Goal: Download file/media

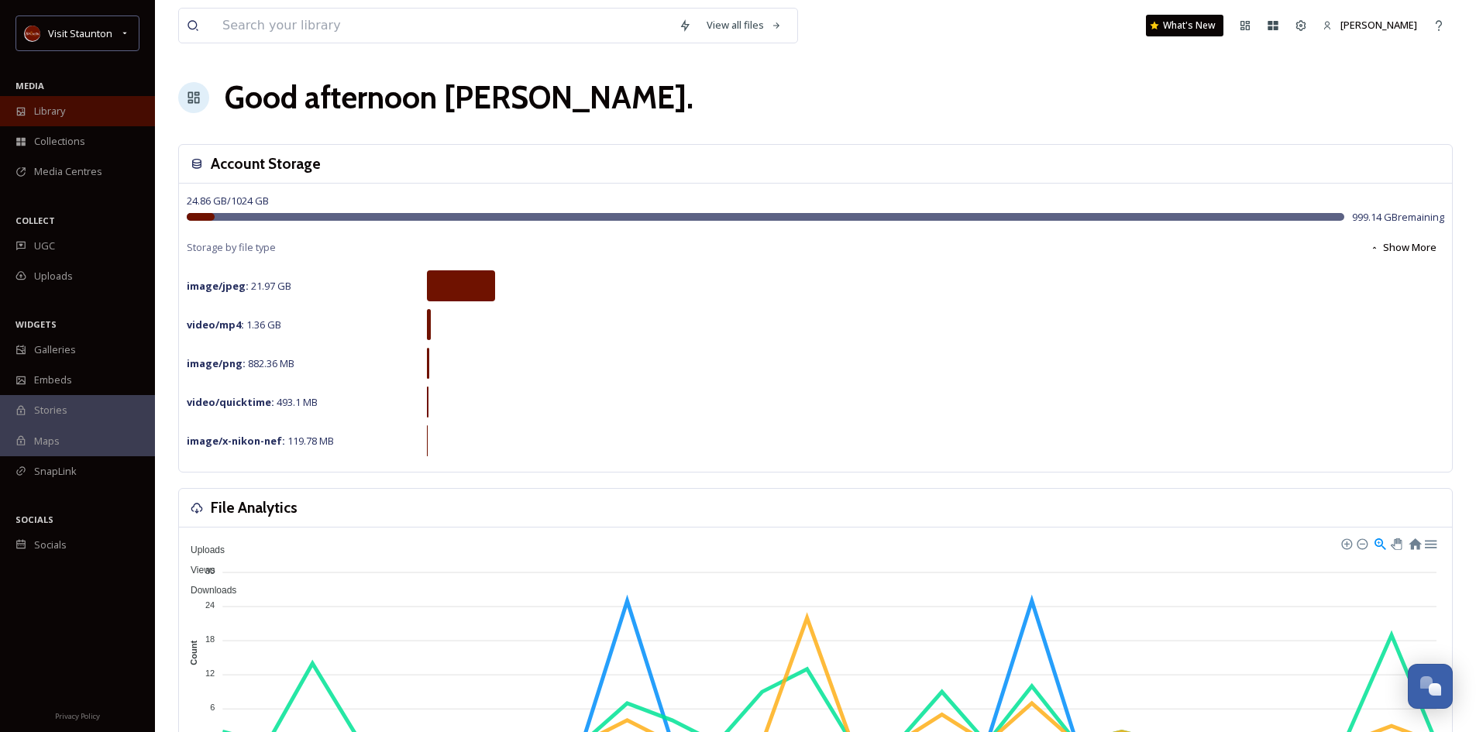
click at [46, 108] on span "Library" at bounding box center [49, 111] width 31 height 15
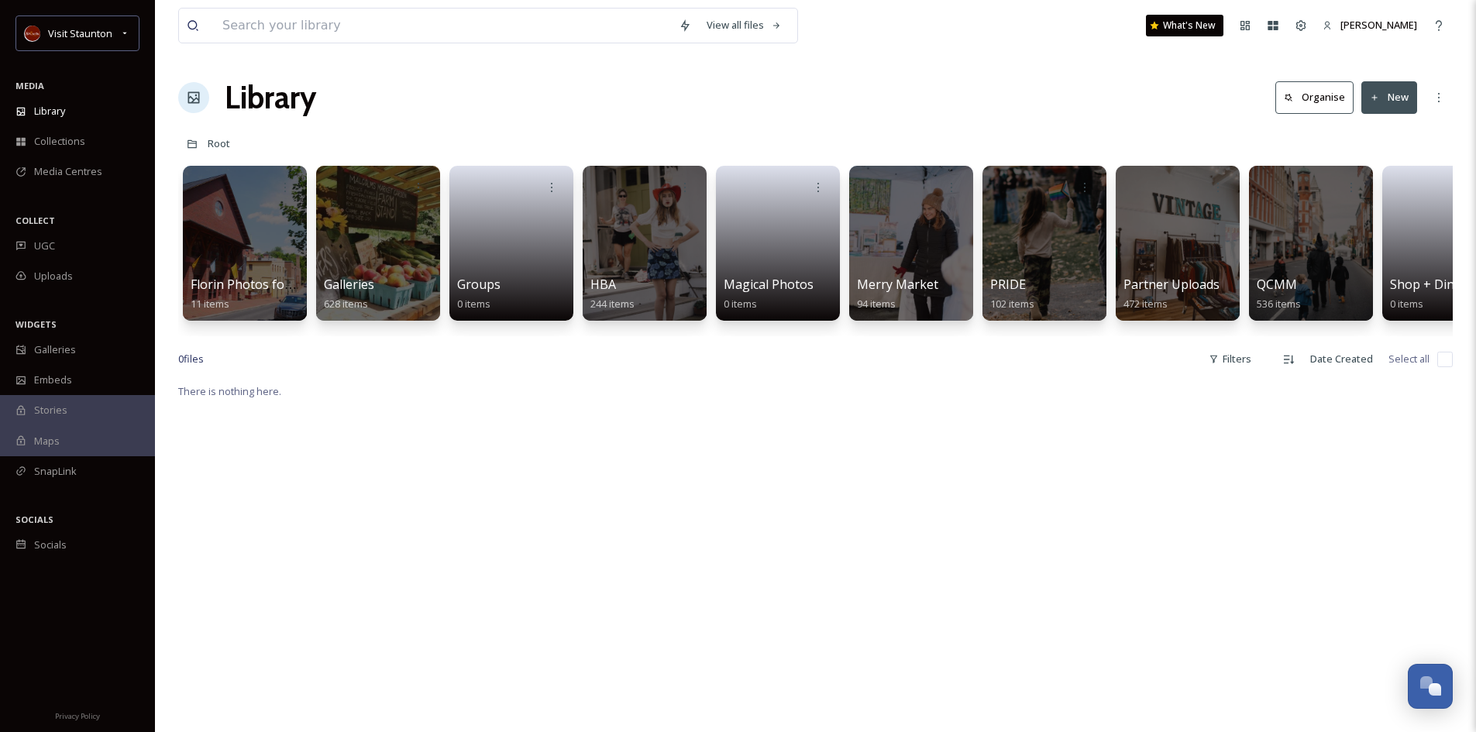
click at [1149, 348] on div "View all files What's New [PERSON_NAME] Library Organise New Root Your Selectio…" at bounding box center [815, 557] width 1321 height 1114
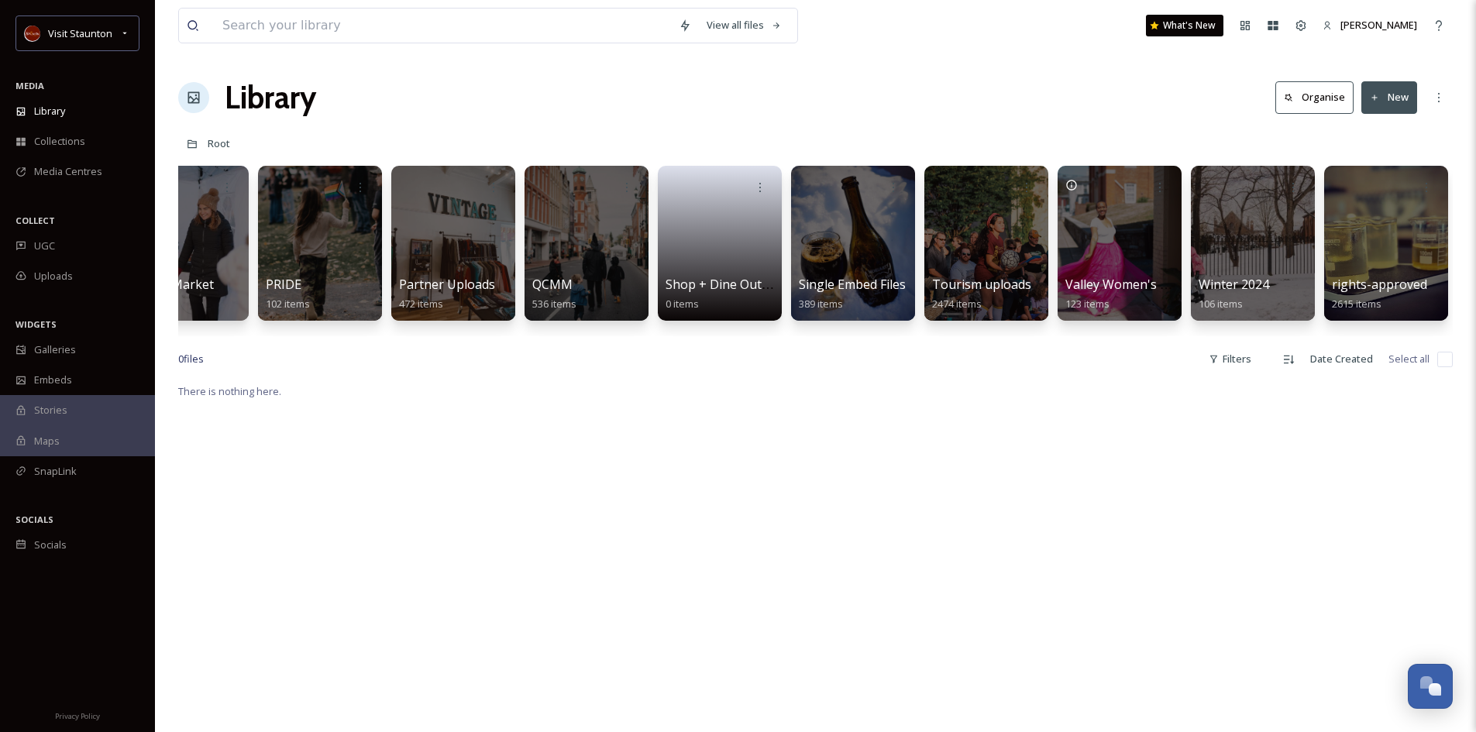
click at [1391, 92] on button "New" at bounding box center [1389, 97] width 56 height 32
click at [1368, 131] on span "File Upload" at bounding box center [1381, 133] width 51 height 15
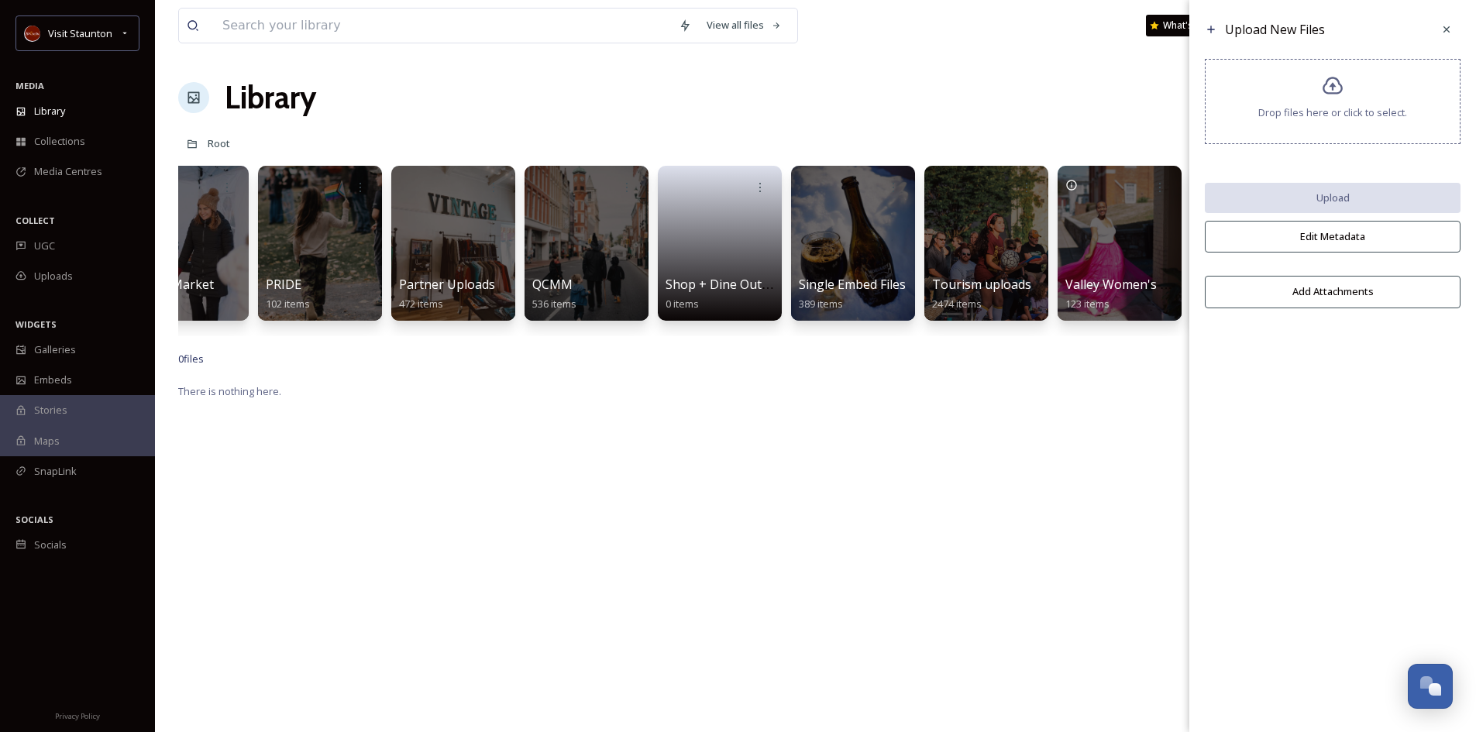
click at [1343, 77] on icon at bounding box center [1333, 86] width 22 height 22
click at [1338, 83] on icon at bounding box center [1332, 86] width 20 height 18
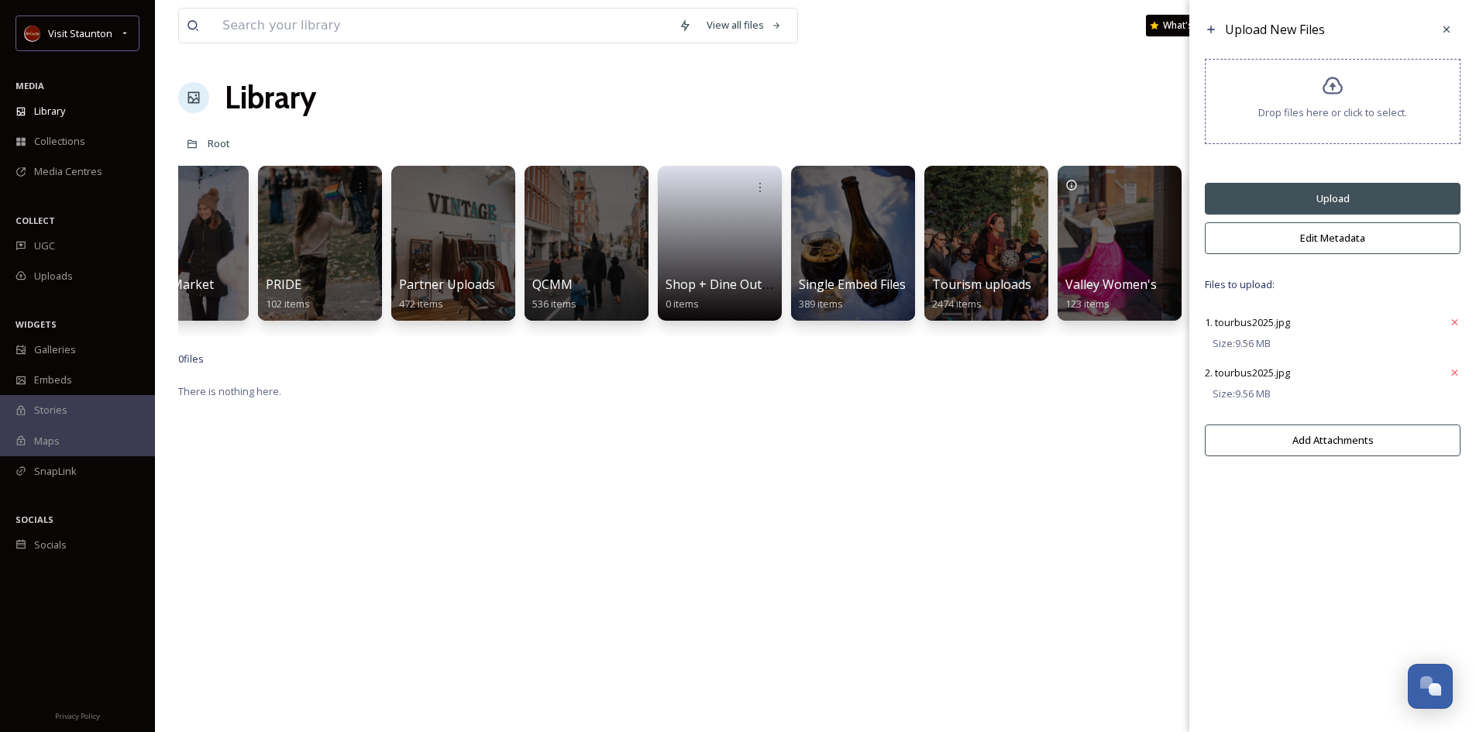
click at [1325, 92] on icon at bounding box center [1332, 86] width 20 height 18
click at [1308, 545] on button "Add Attachments" at bounding box center [1333, 541] width 256 height 32
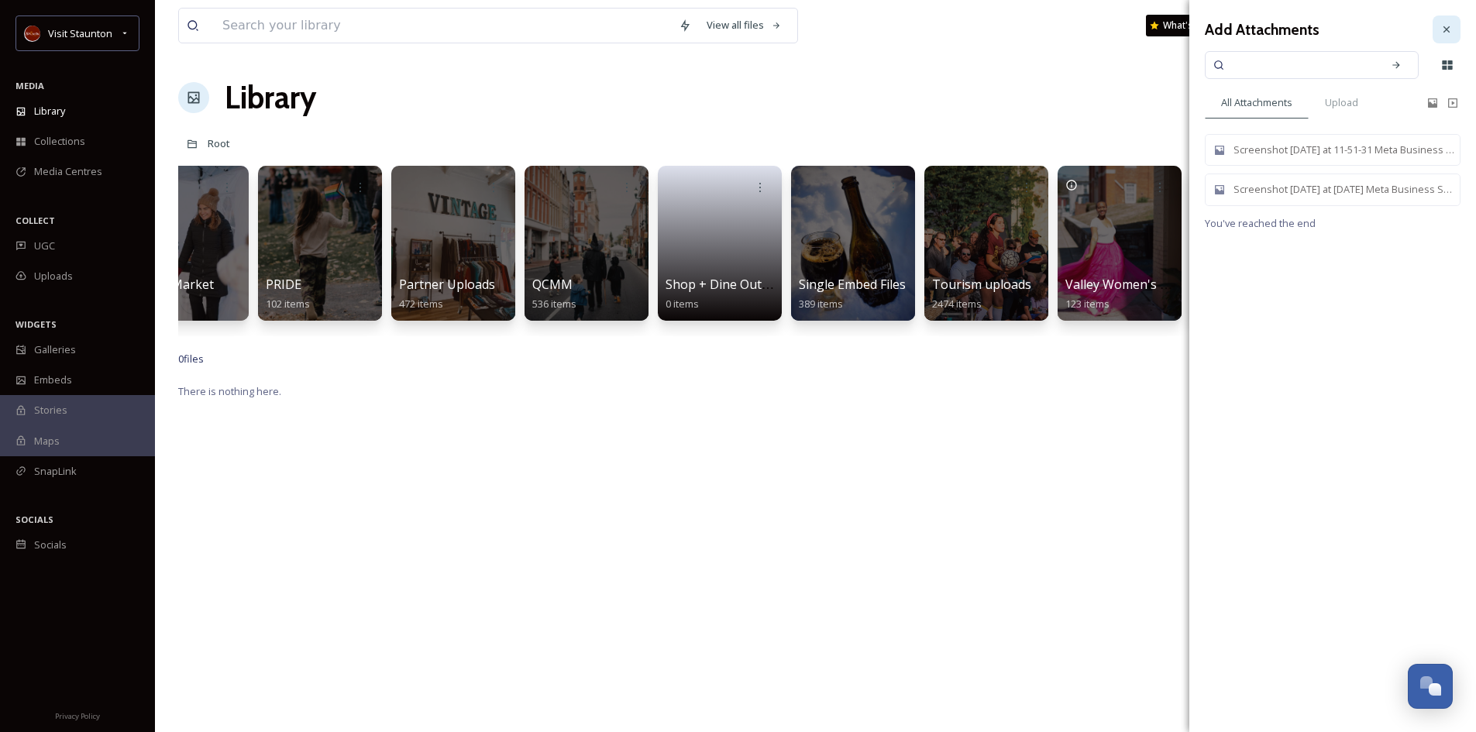
click at [1441, 28] on icon at bounding box center [1446, 29] width 12 height 12
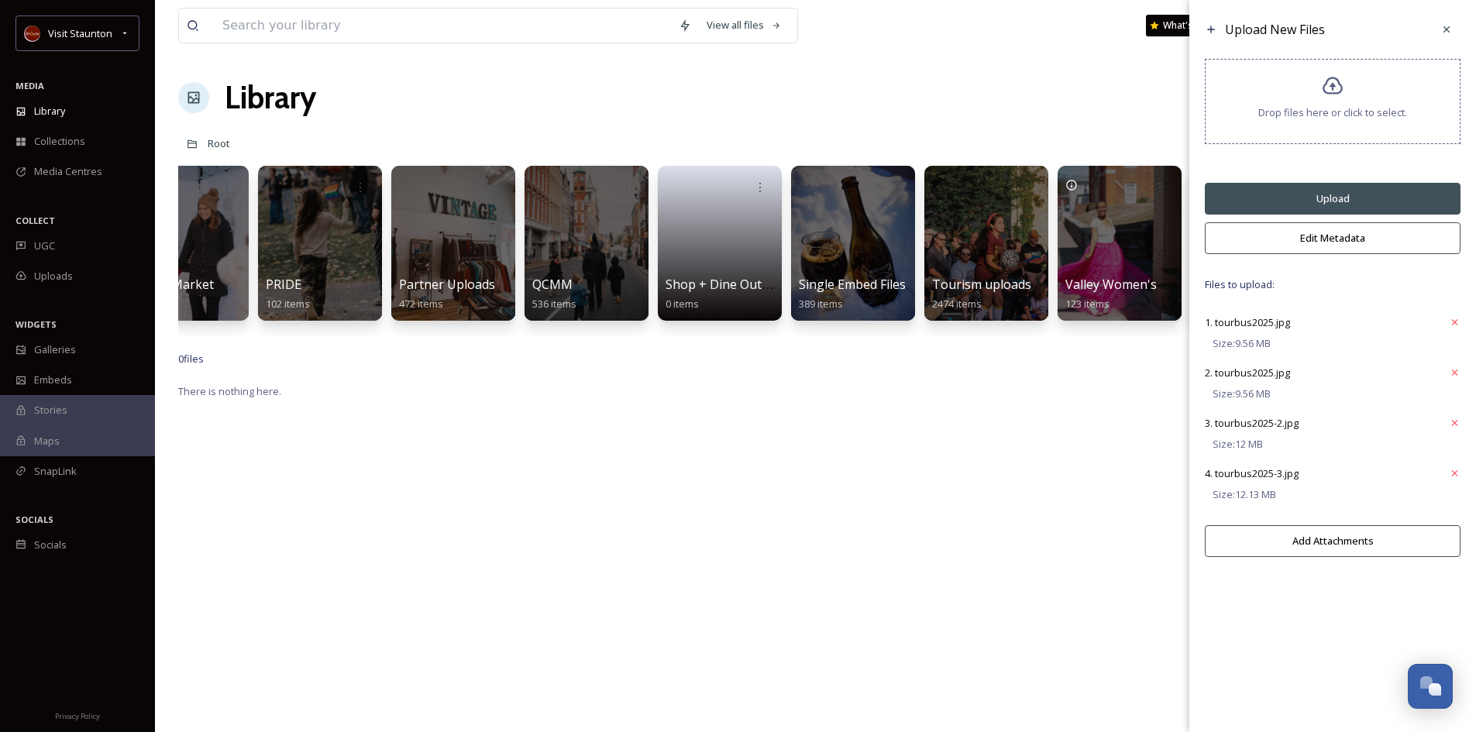
click at [1349, 201] on button "Upload" at bounding box center [1333, 199] width 256 height 32
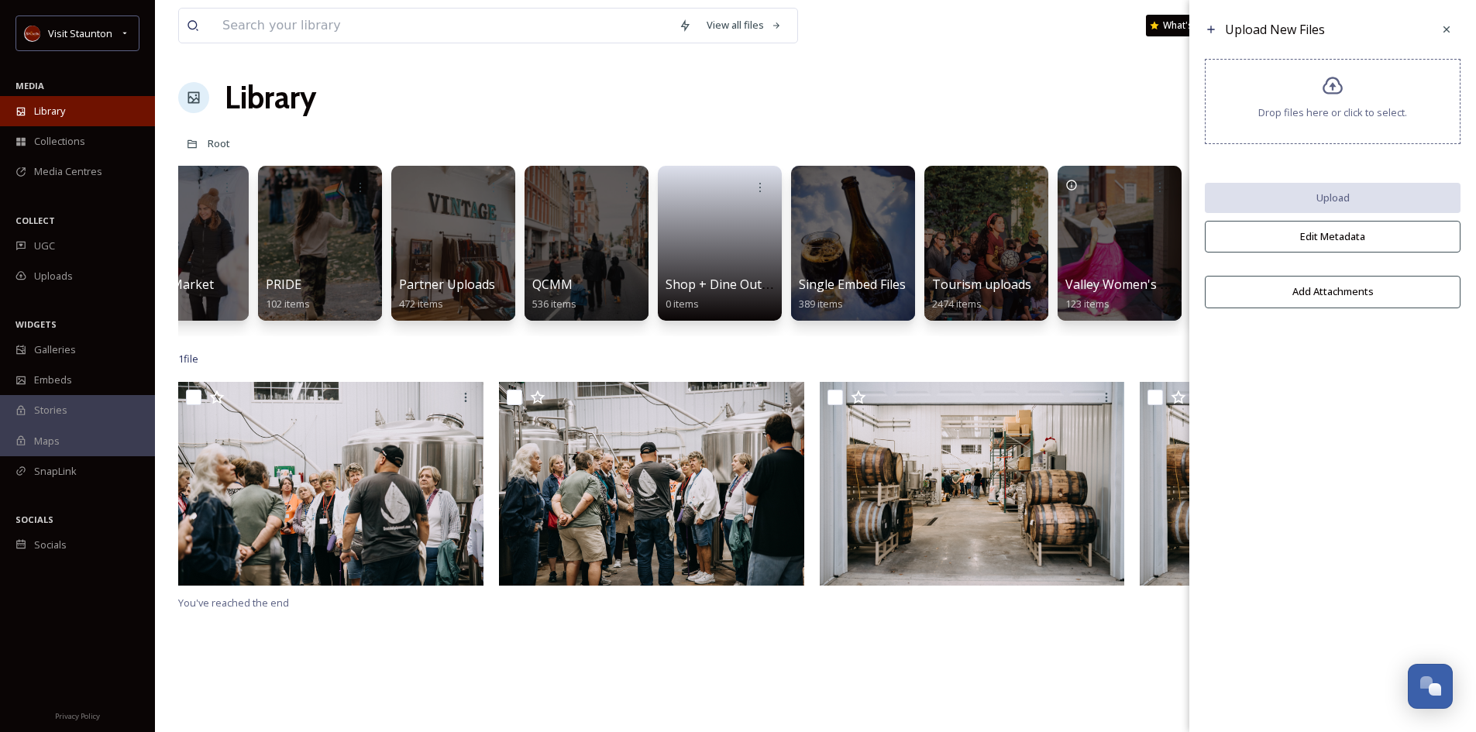
click at [59, 112] on span "Library" at bounding box center [49, 111] width 31 height 15
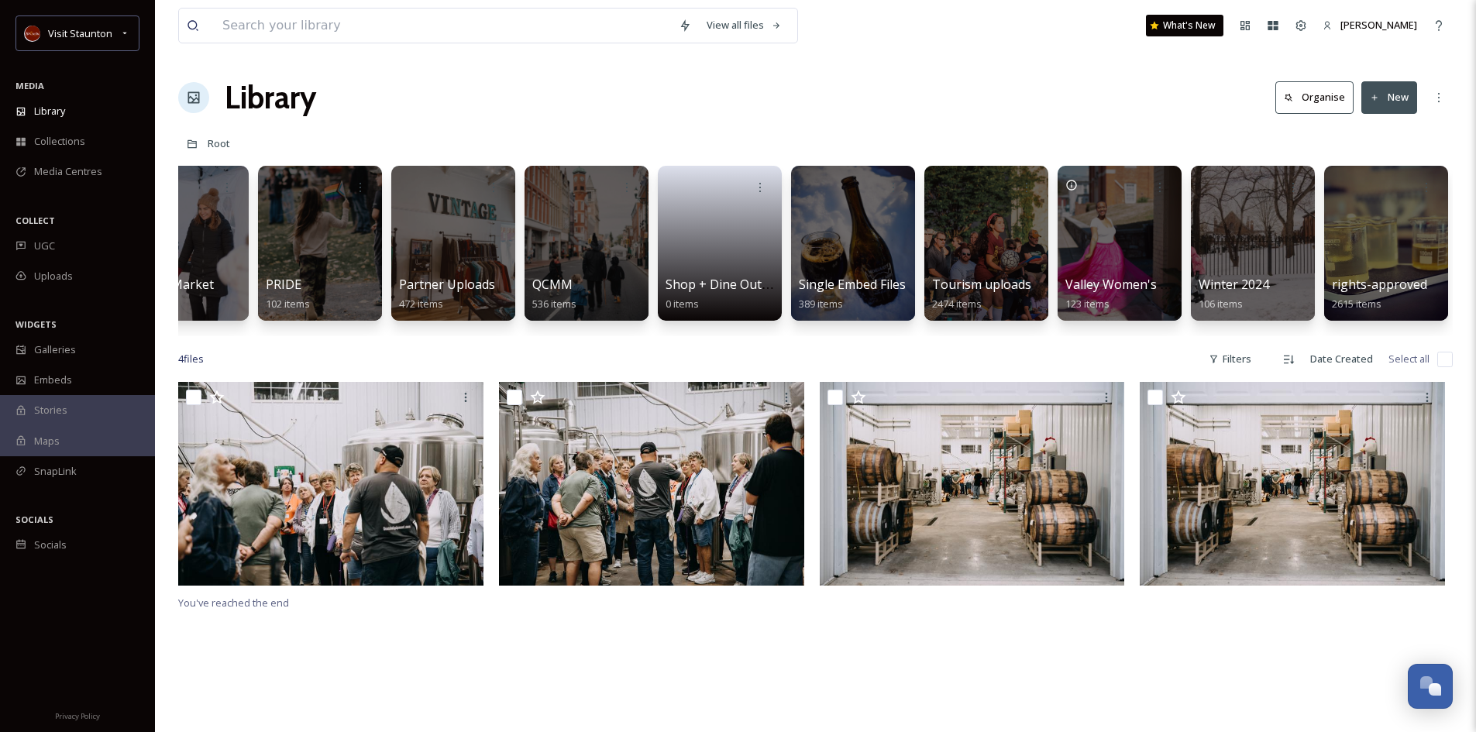
scroll to position [0, 0]
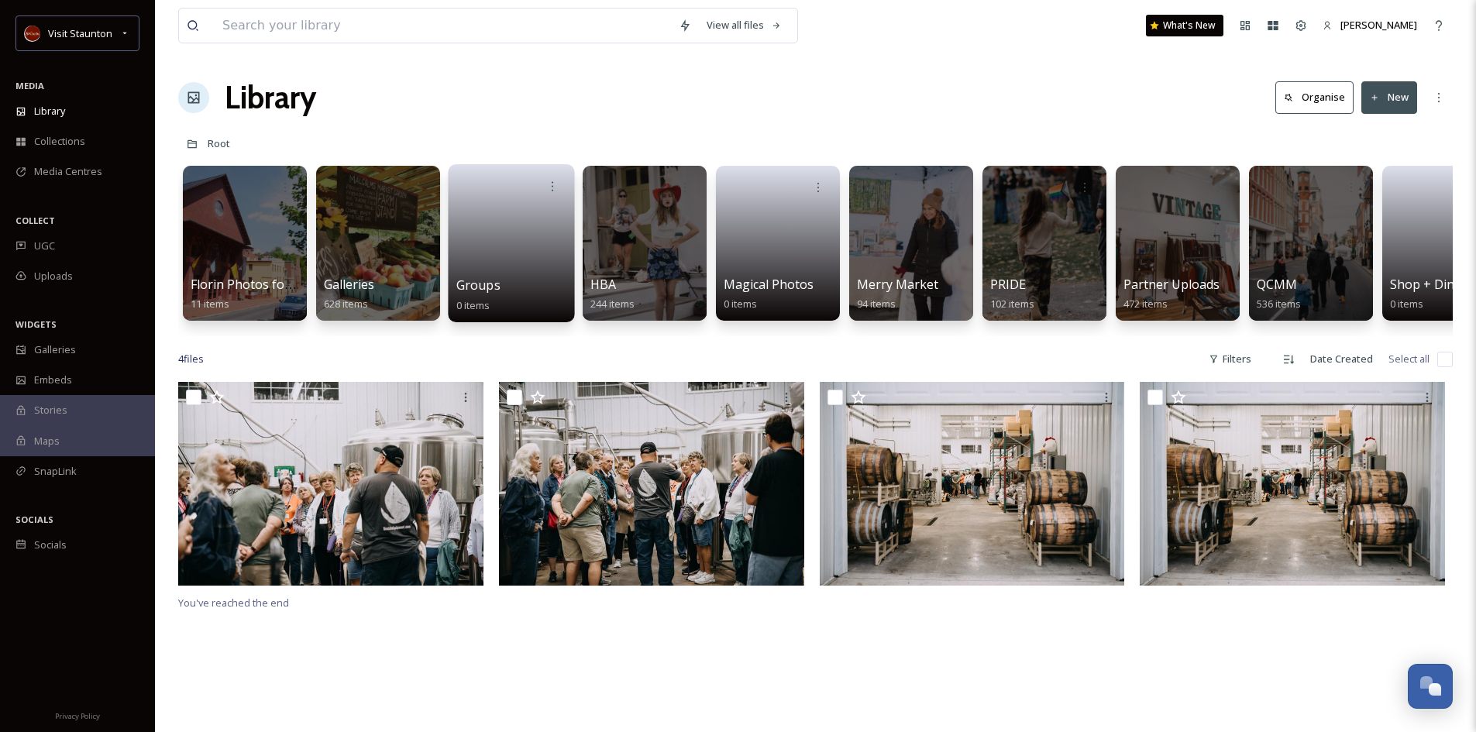
click at [474, 266] on link at bounding box center [511, 238] width 111 height 75
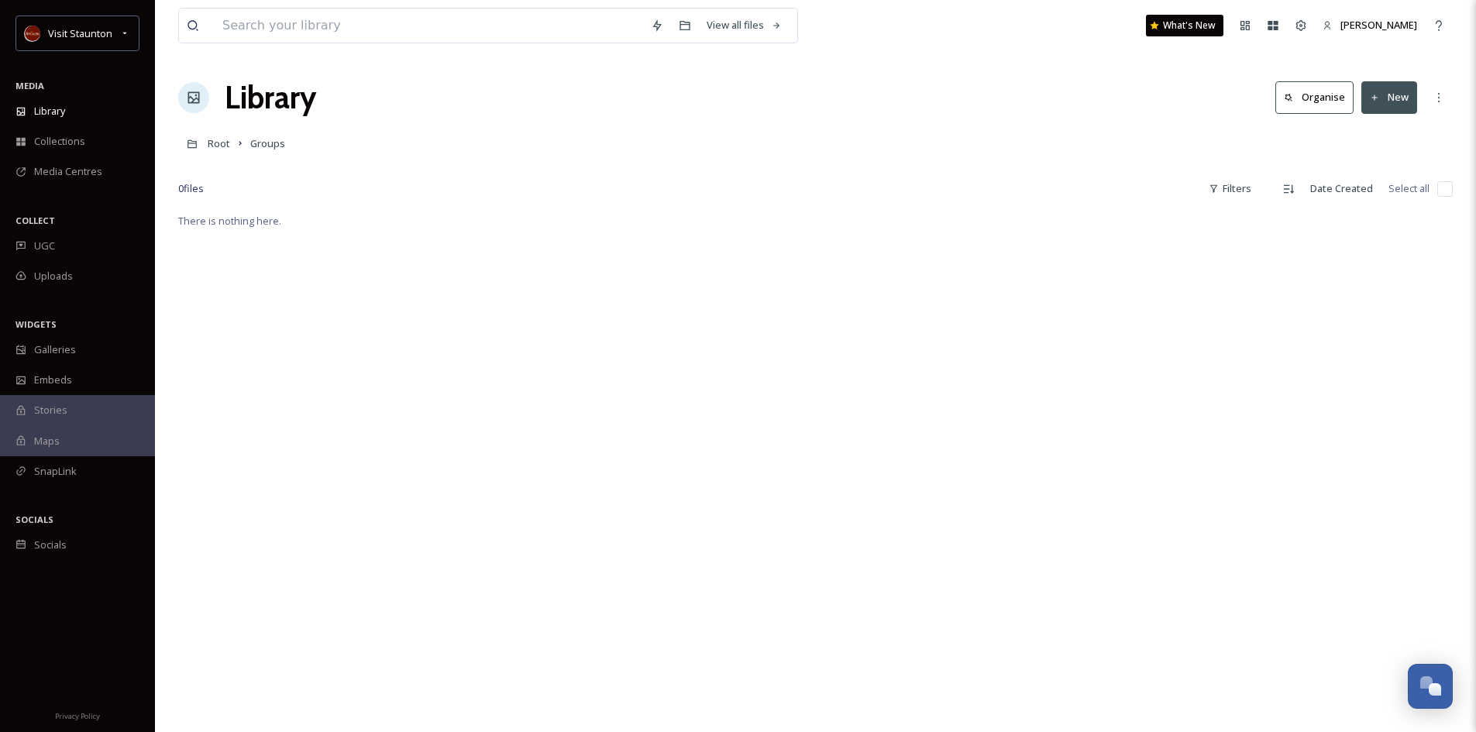
click at [596, 396] on div "There is nothing here." at bounding box center [815, 577] width 1274 height 732
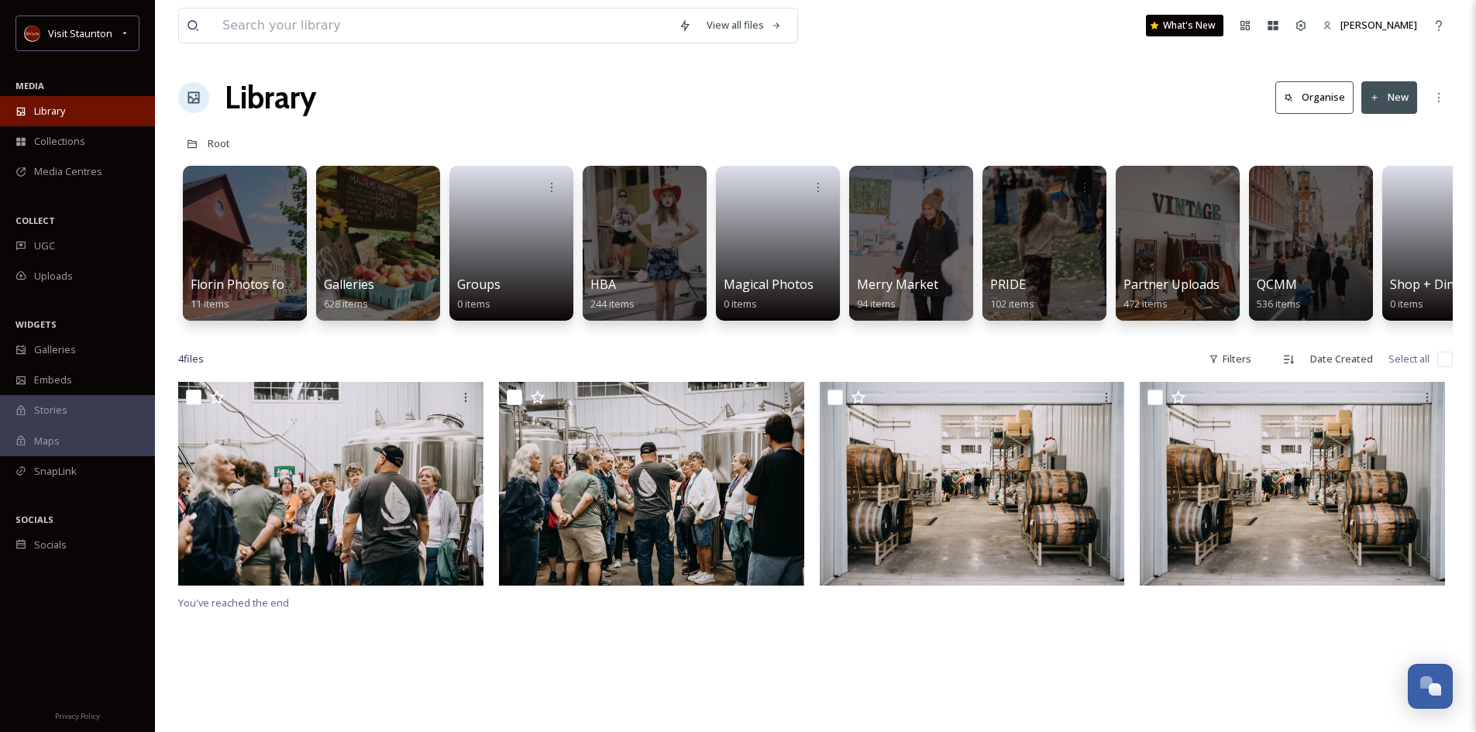
click at [36, 110] on span "Library" at bounding box center [49, 111] width 31 height 15
drag, startPoint x: 1064, startPoint y: 348, endPoint x: 1238, endPoint y: 335, distance: 174.0
click at [1182, 336] on div "View all files What's New [PERSON_NAME] Library Organise New Root Your Selectio…" at bounding box center [815, 557] width 1321 height 1114
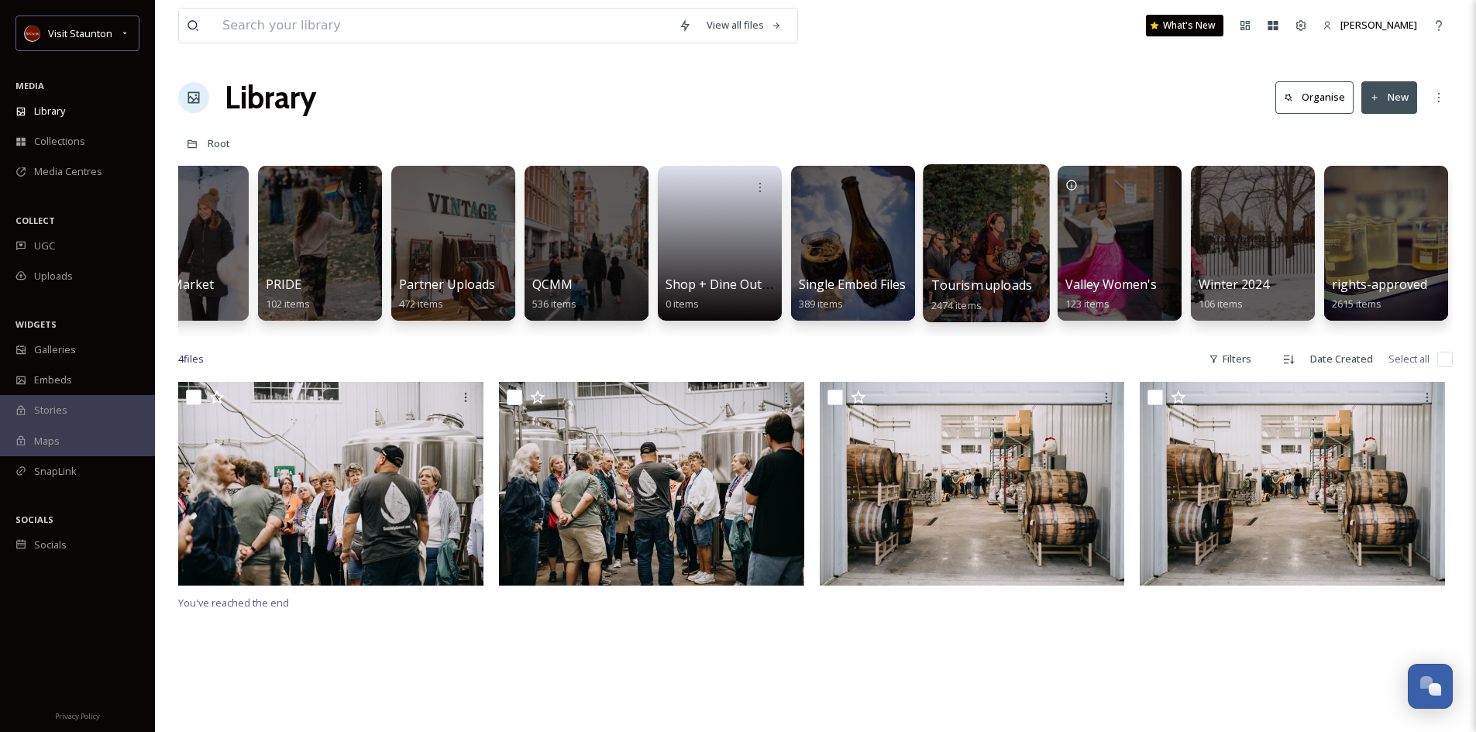
click at [980, 270] on div at bounding box center [986, 243] width 126 height 158
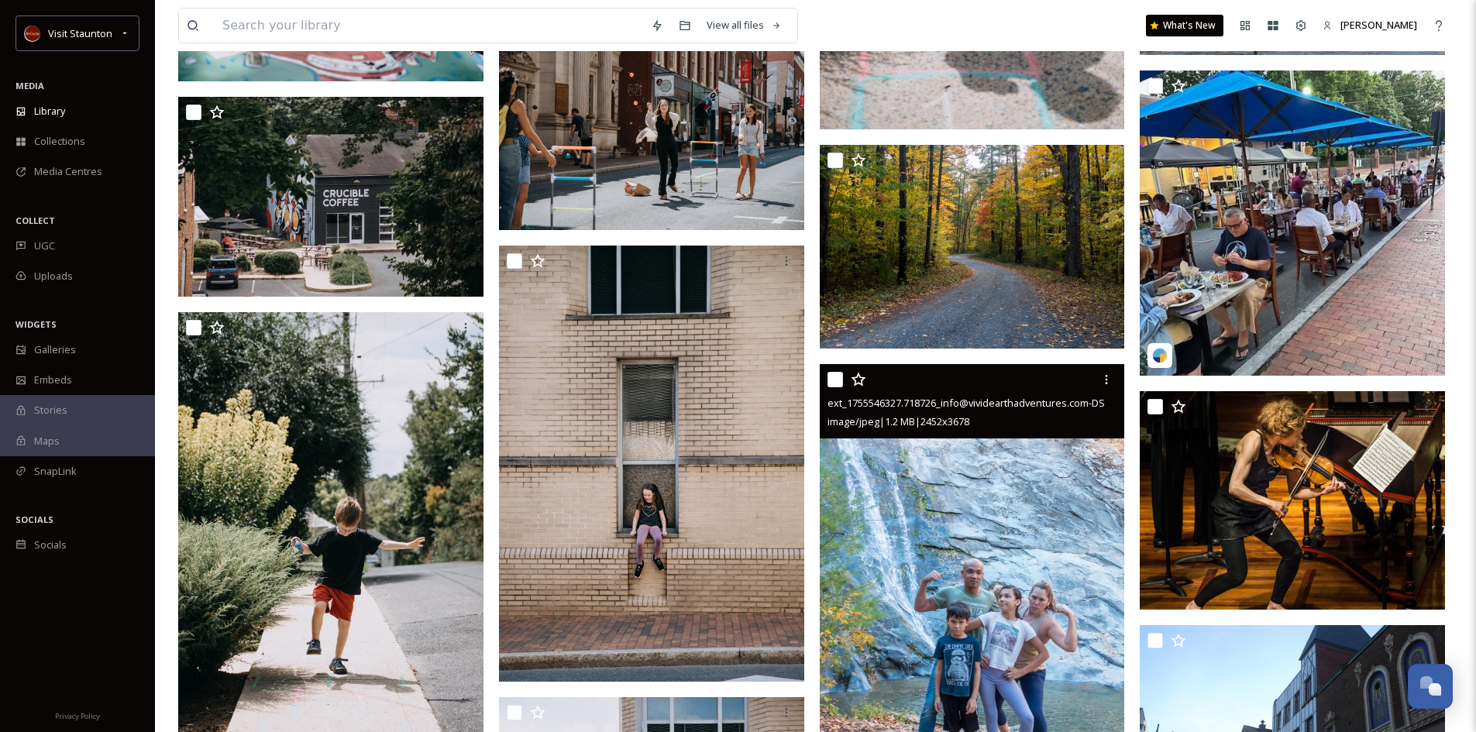
scroll to position [27114, 0]
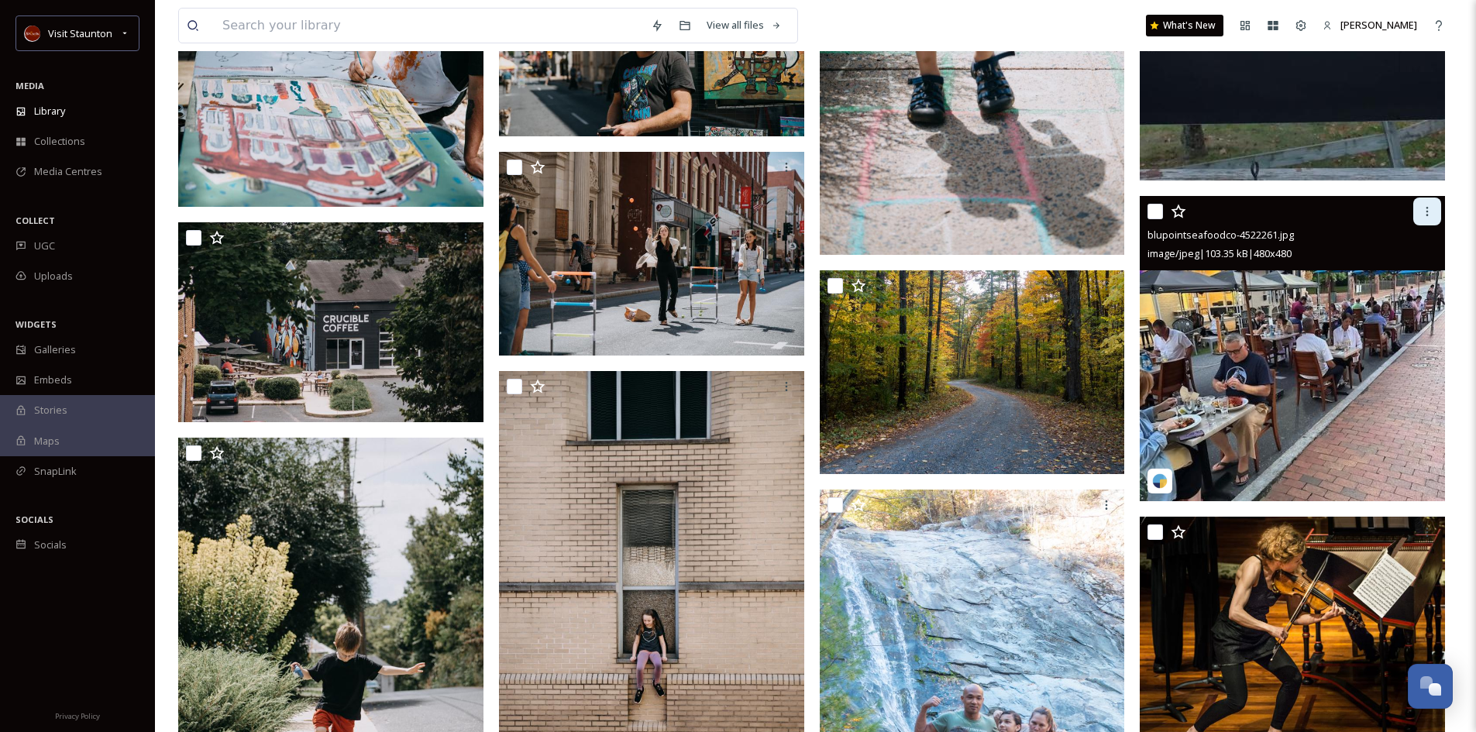
click at [1431, 212] on icon at bounding box center [1427, 211] width 12 height 12
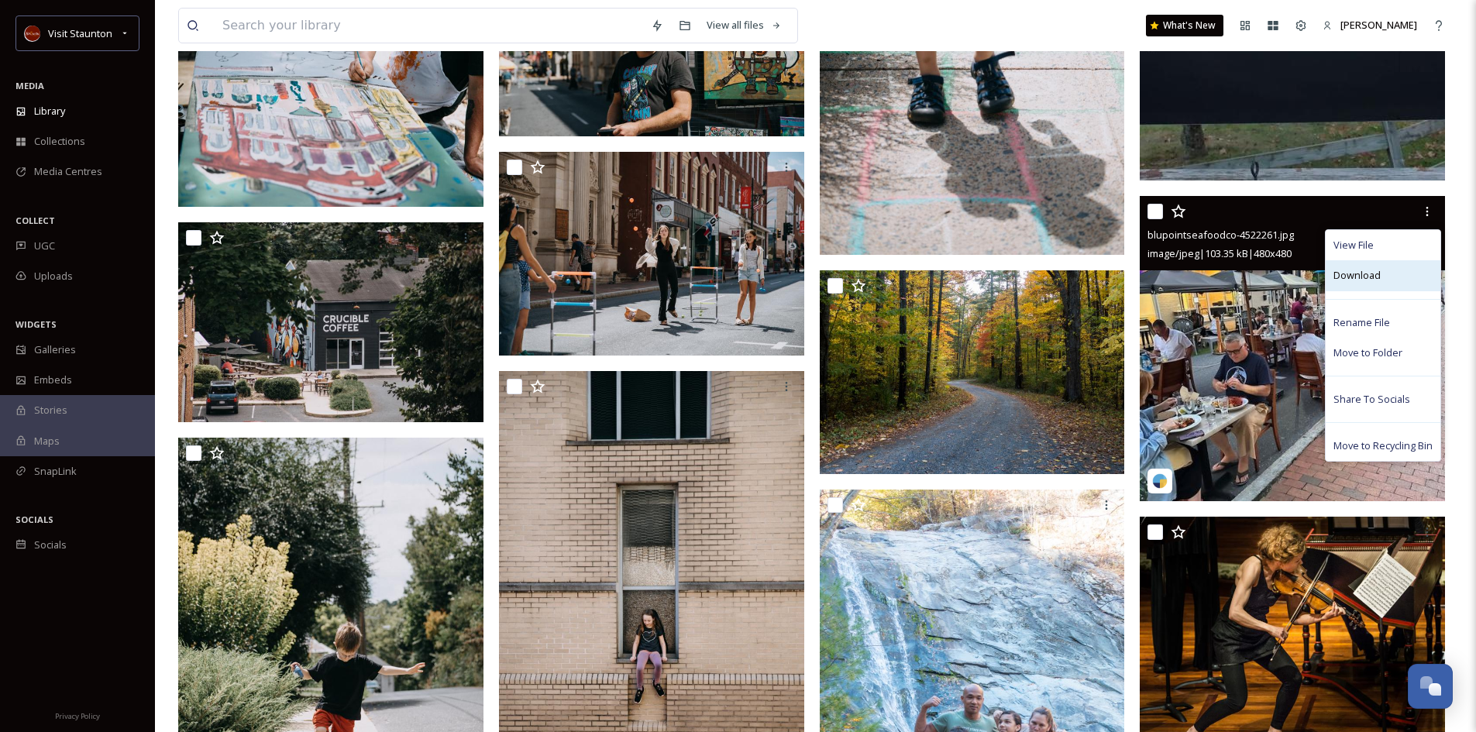
click at [1380, 271] on div "Download" at bounding box center [1382, 275] width 115 height 30
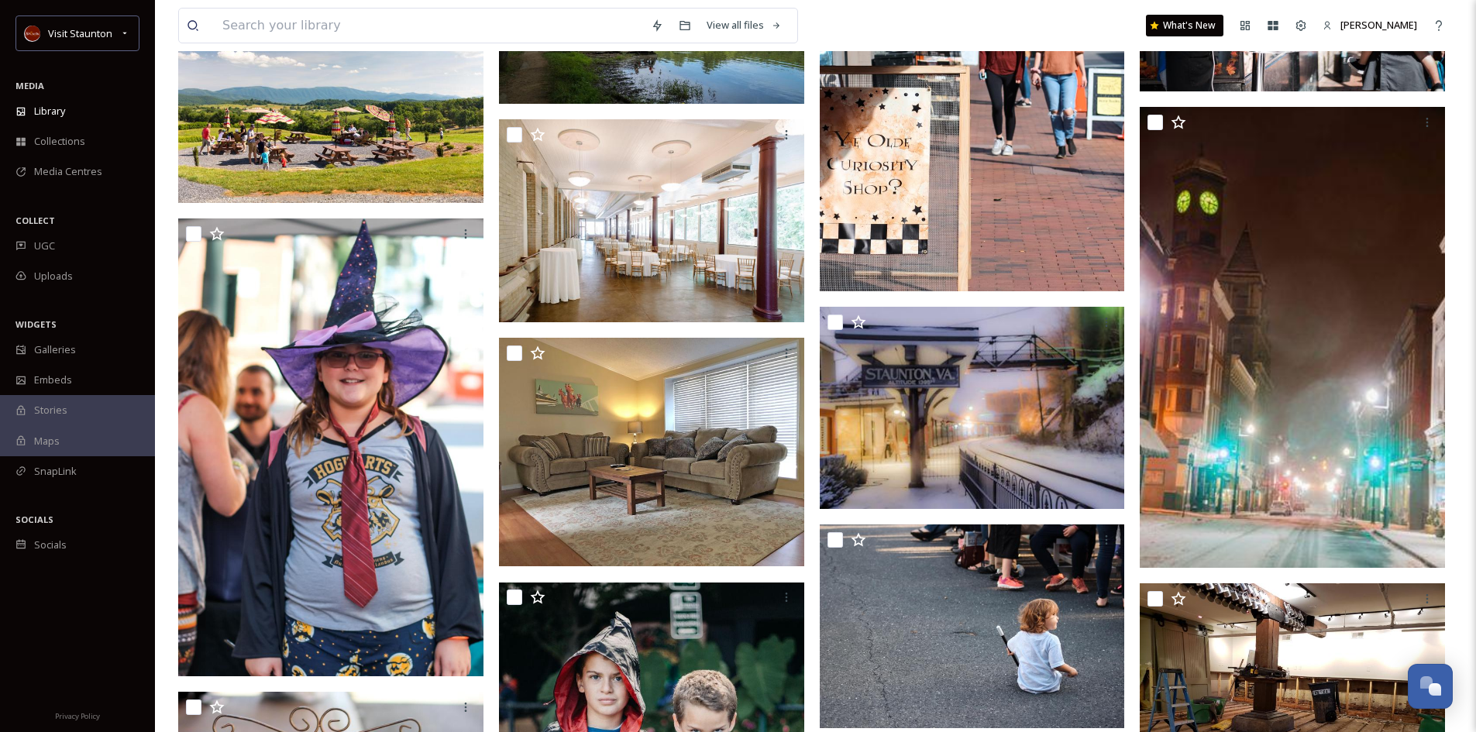
scroll to position [53608, 0]
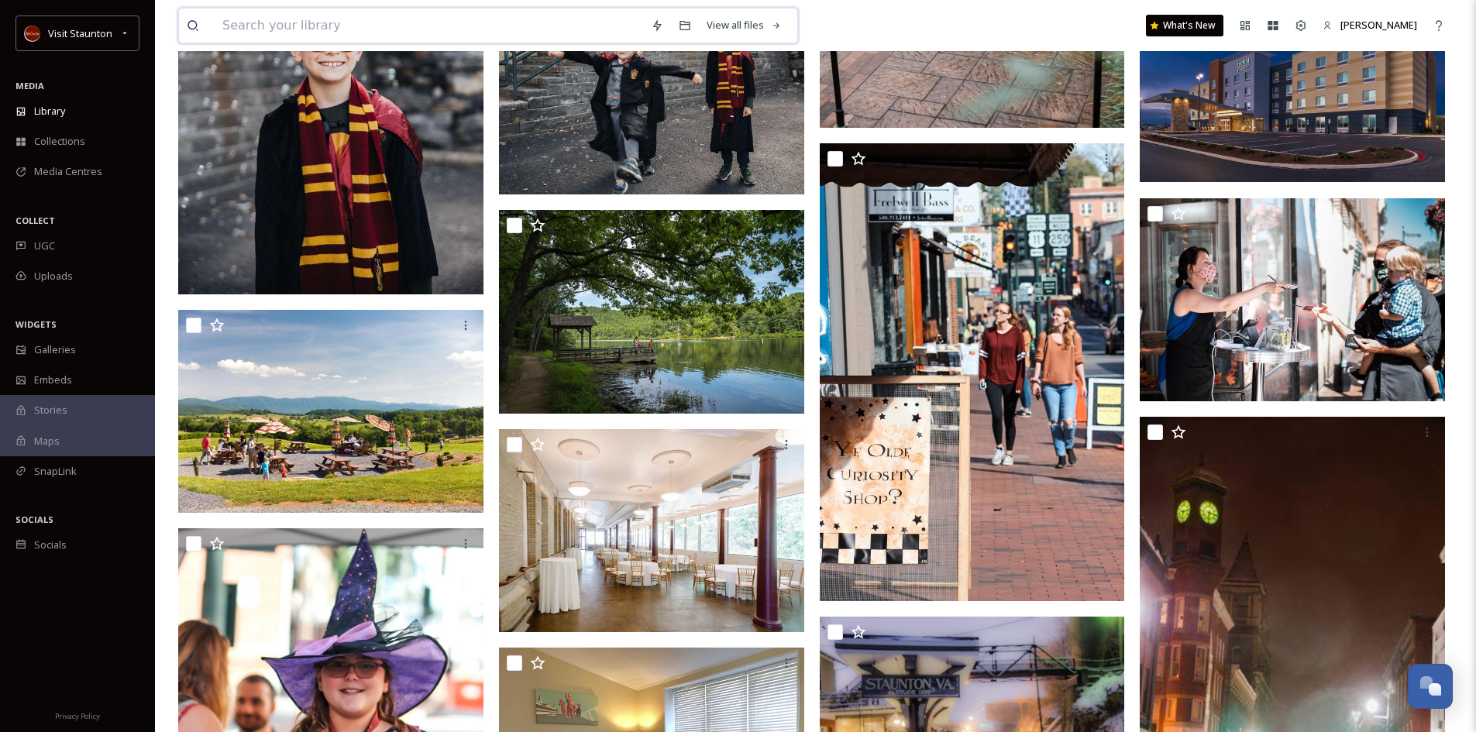
click at [244, 24] on input at bounding box center [429, 26] width 428 height 34
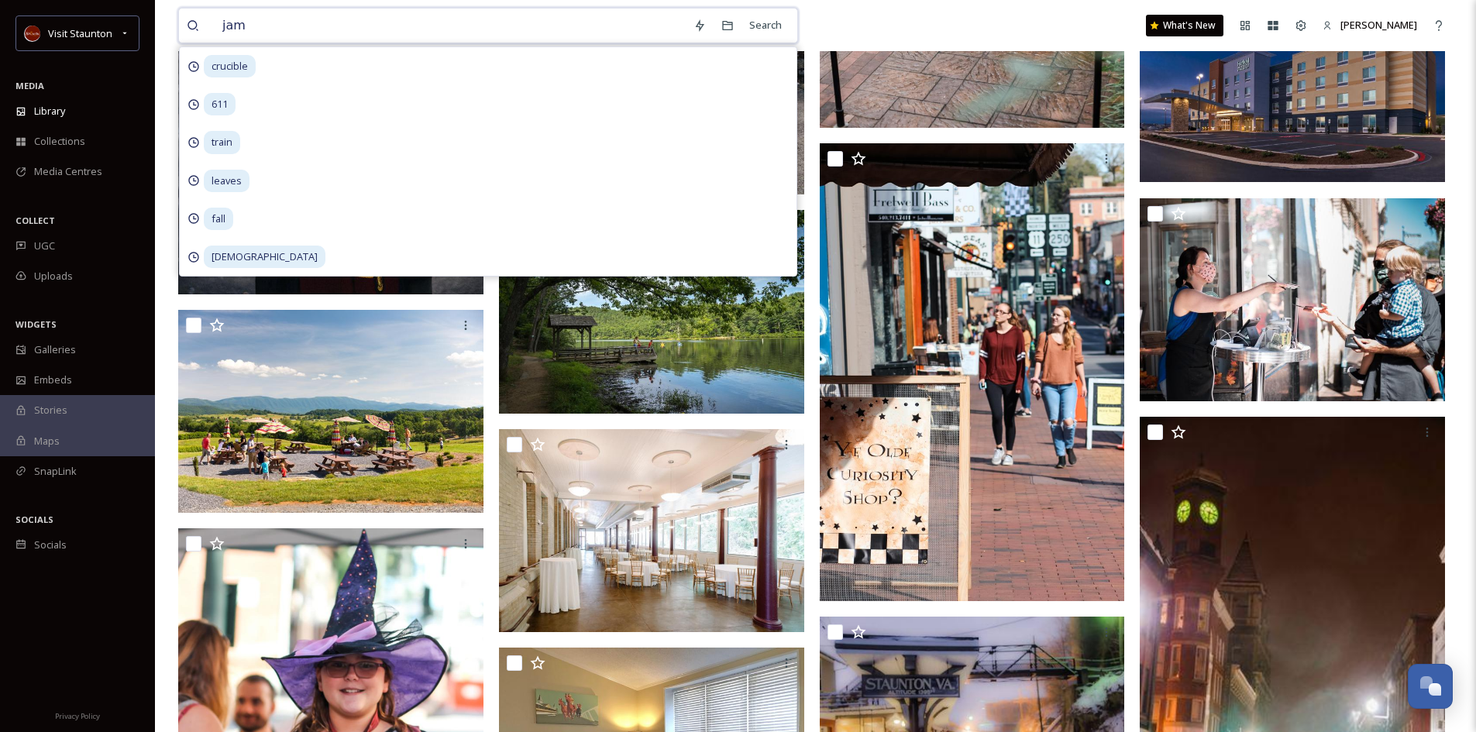
type input "jams"
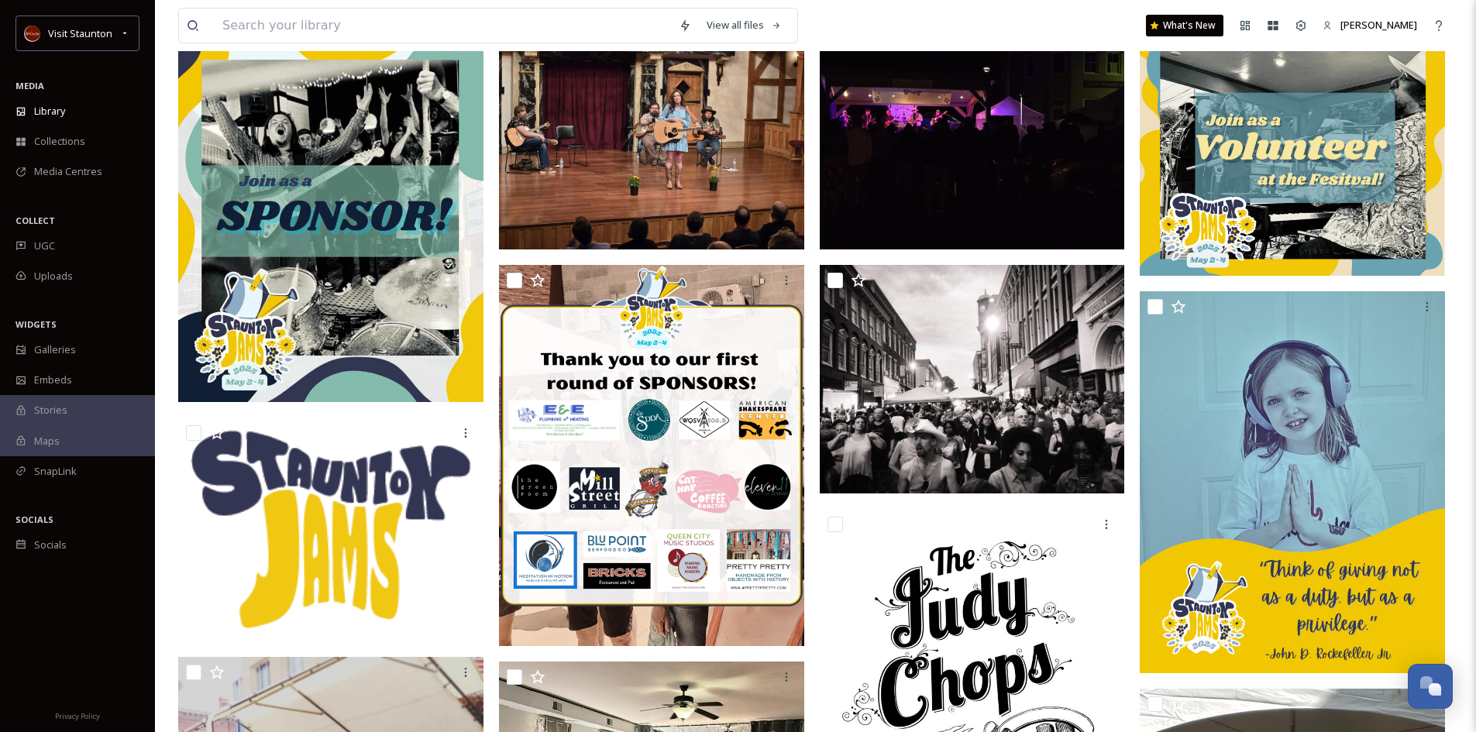
scroll to position [232, 0]
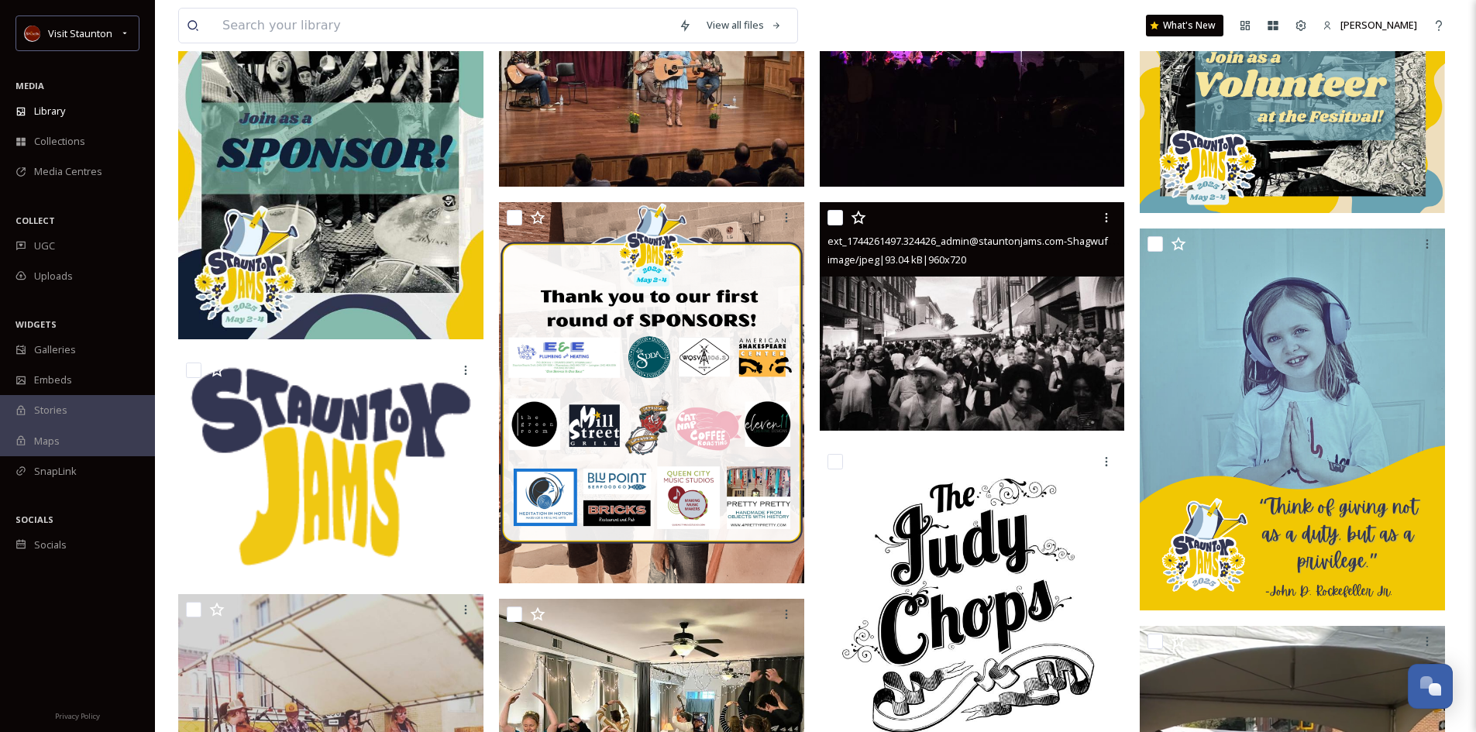
click at [1031, 359] on img at bounding box center [972, 316] width 305 height 229
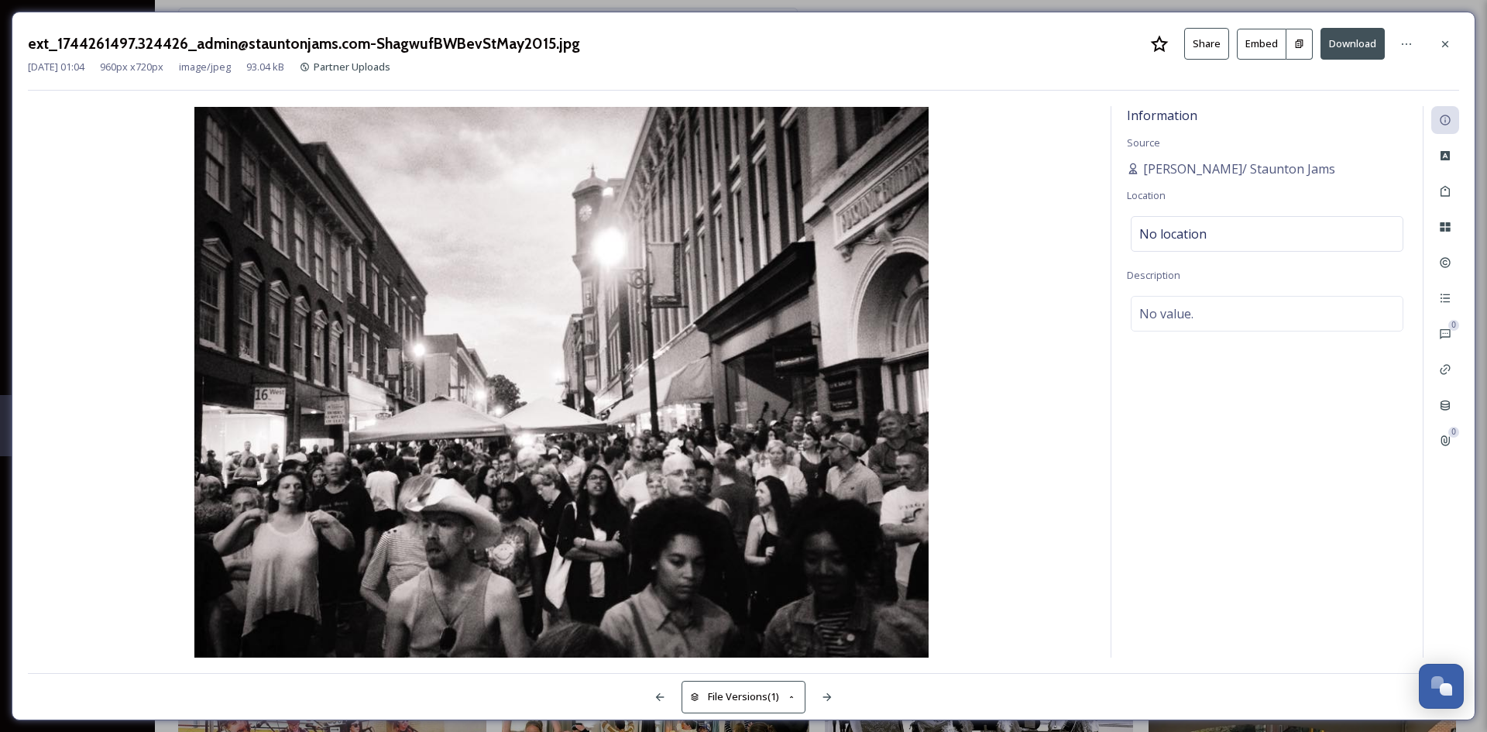
click at [1339, 38] on button "Download" at bounding box center [1353, 44] width 64 height 32
click at [1442, 42] on icon at bounding box center [1445, 44] width 12 height 12
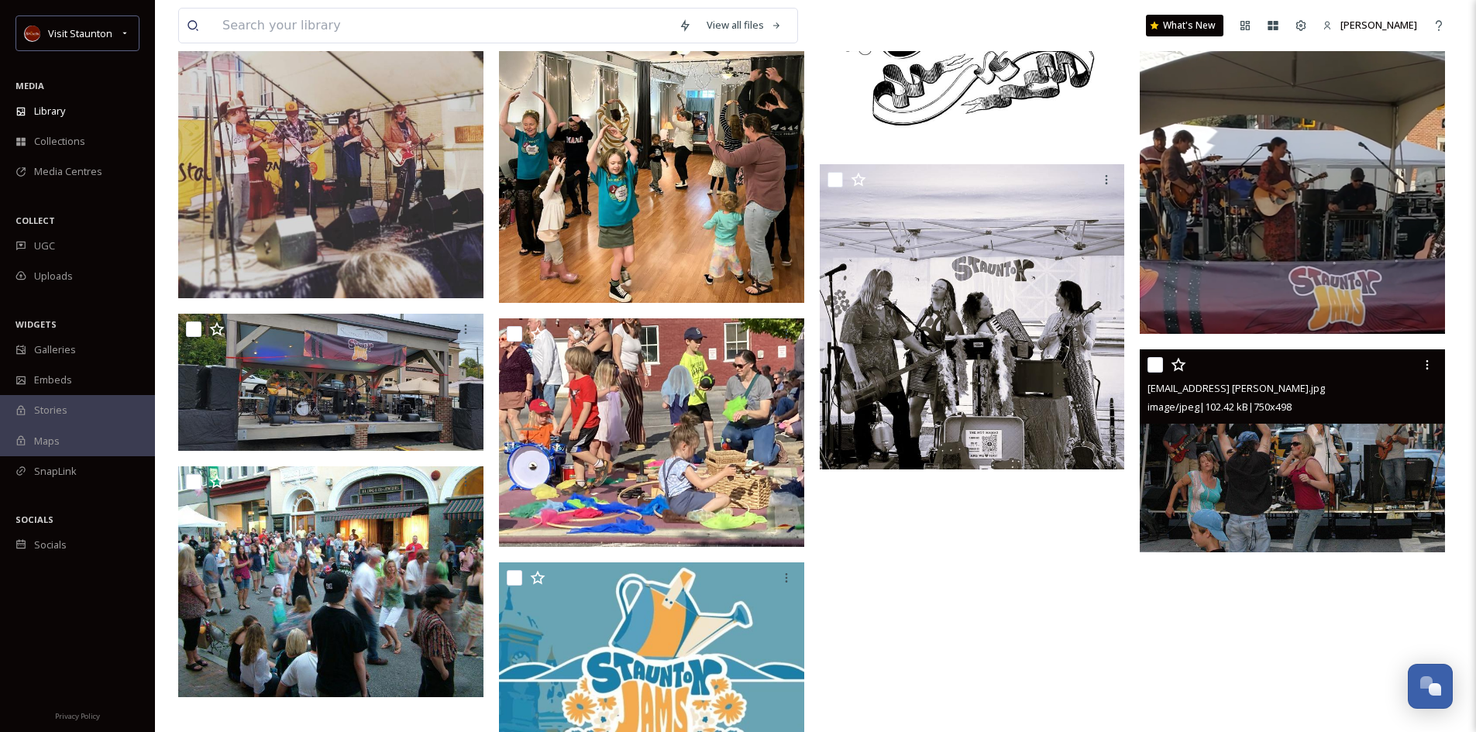
scroll to position [696, 0]
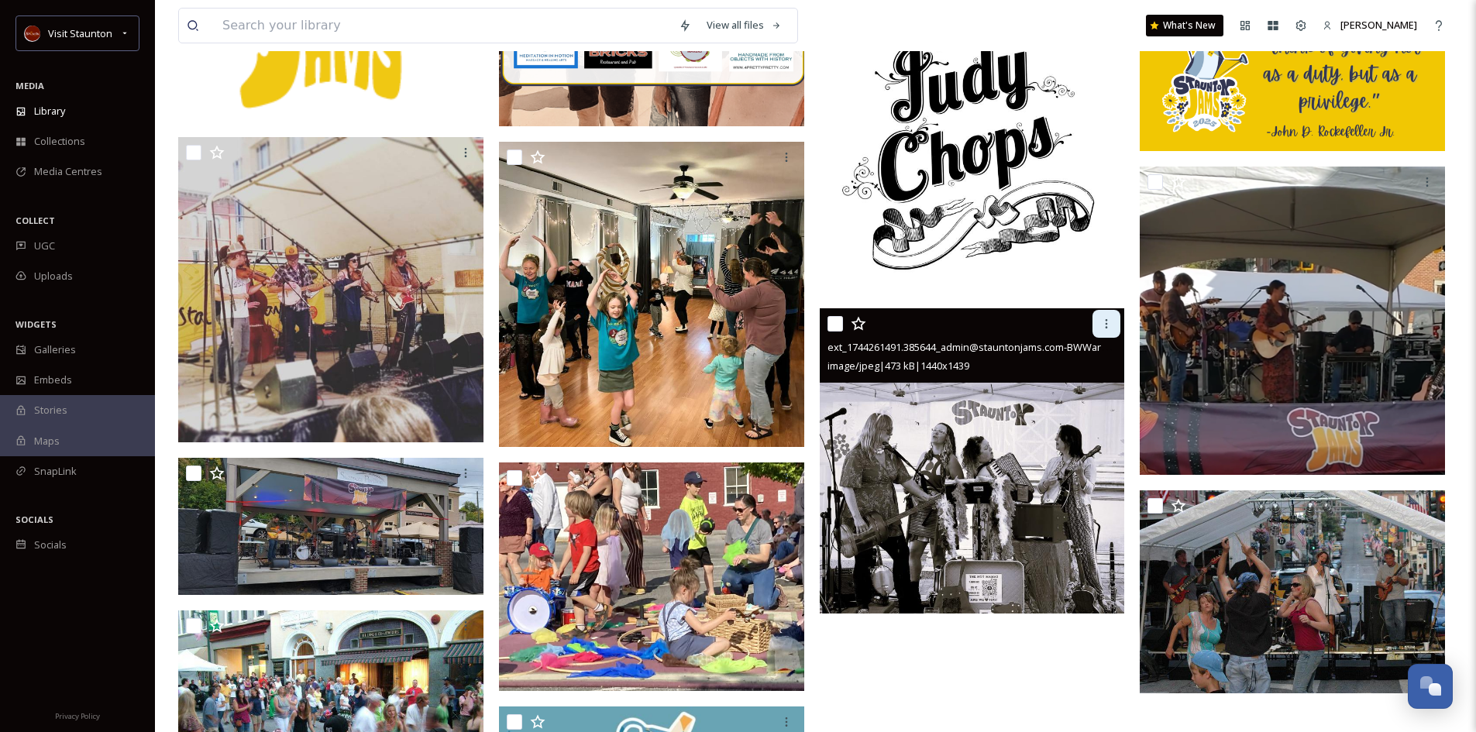
click at [1098, 325] on div at bounding box center [1106, 324] width 28 height 28
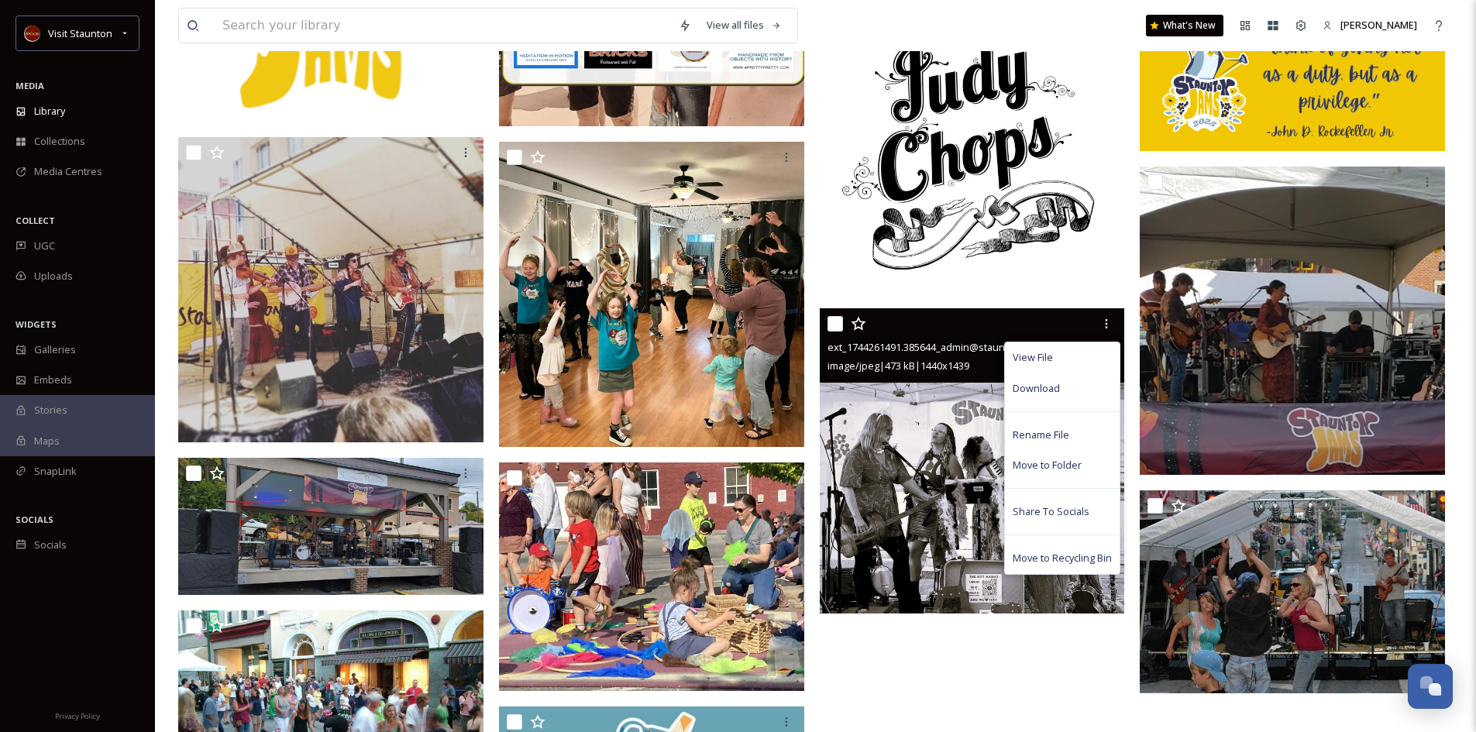
click at [1045, 385] on span "Download" at bounding box center [1036, 388] width 47 height 15
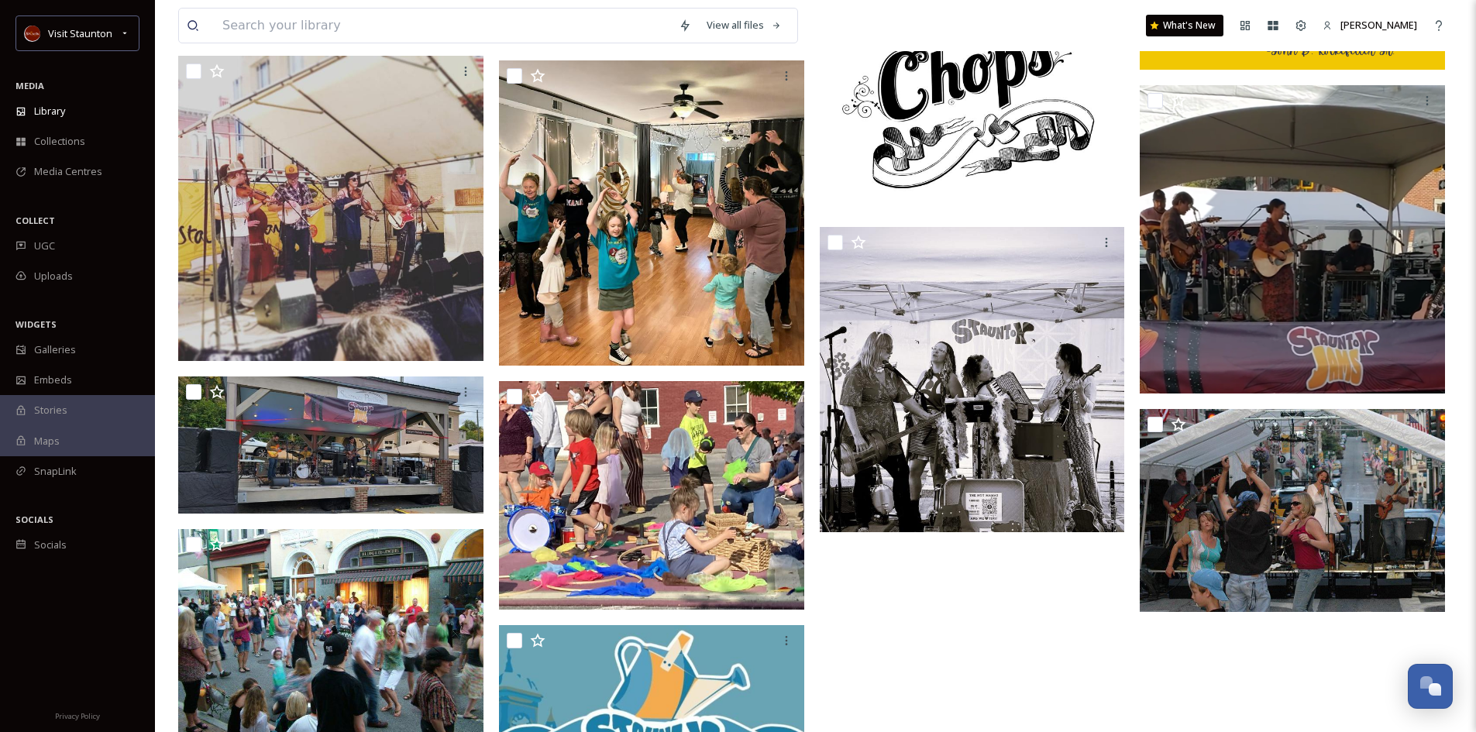
scroll to position [771, 0]
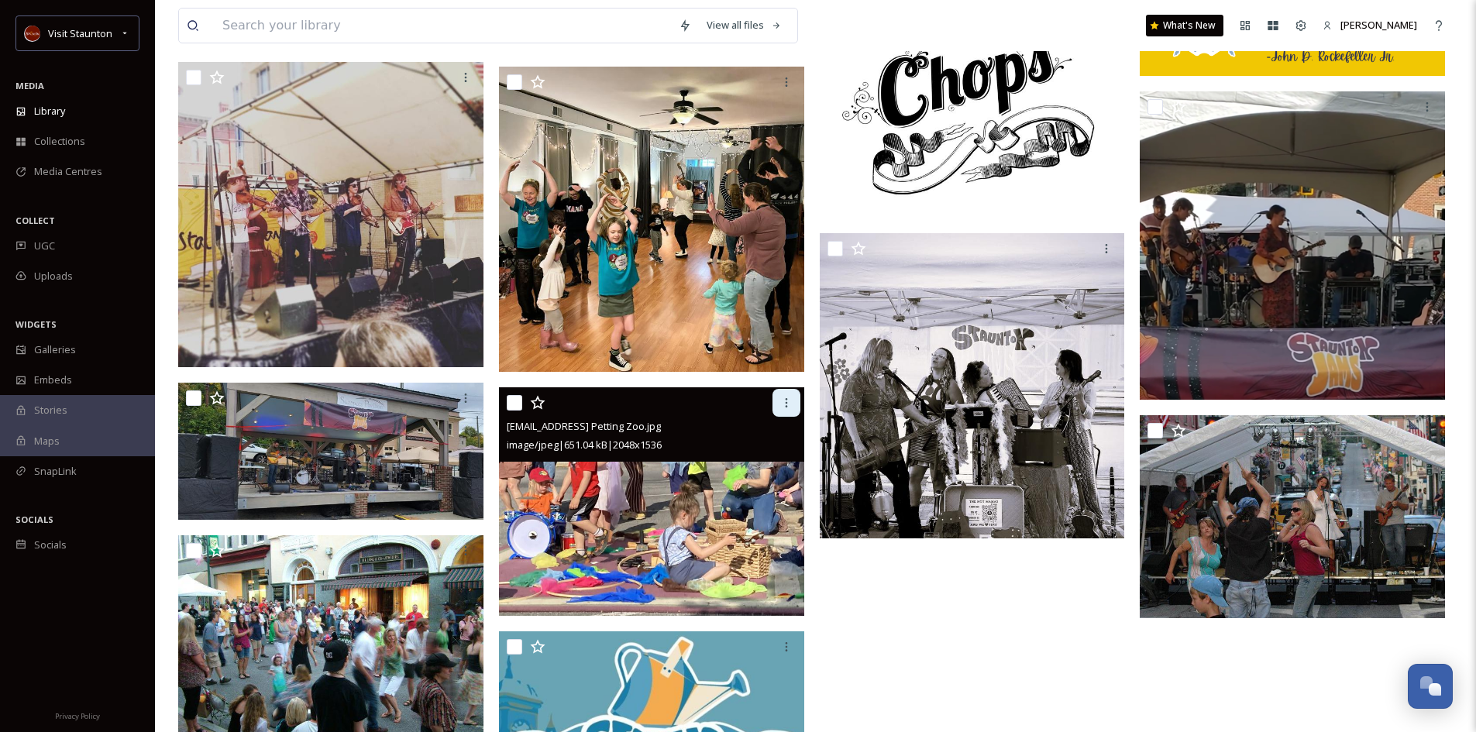
click at [780, 404] on icon at bounding box center [786, 403] width 12 height 12
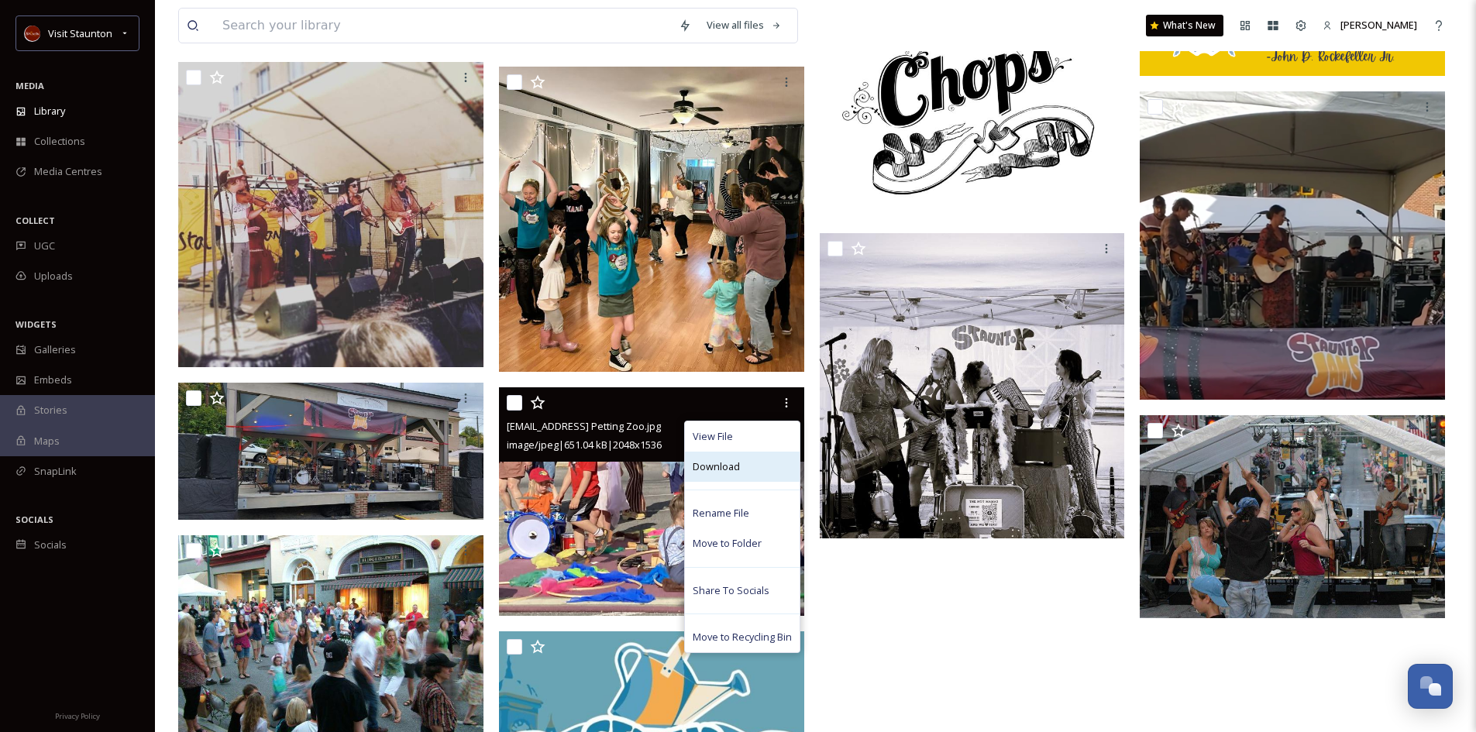
click at [722, 466] on span "Download" at bounding box center [716, 466] width 47 height 15
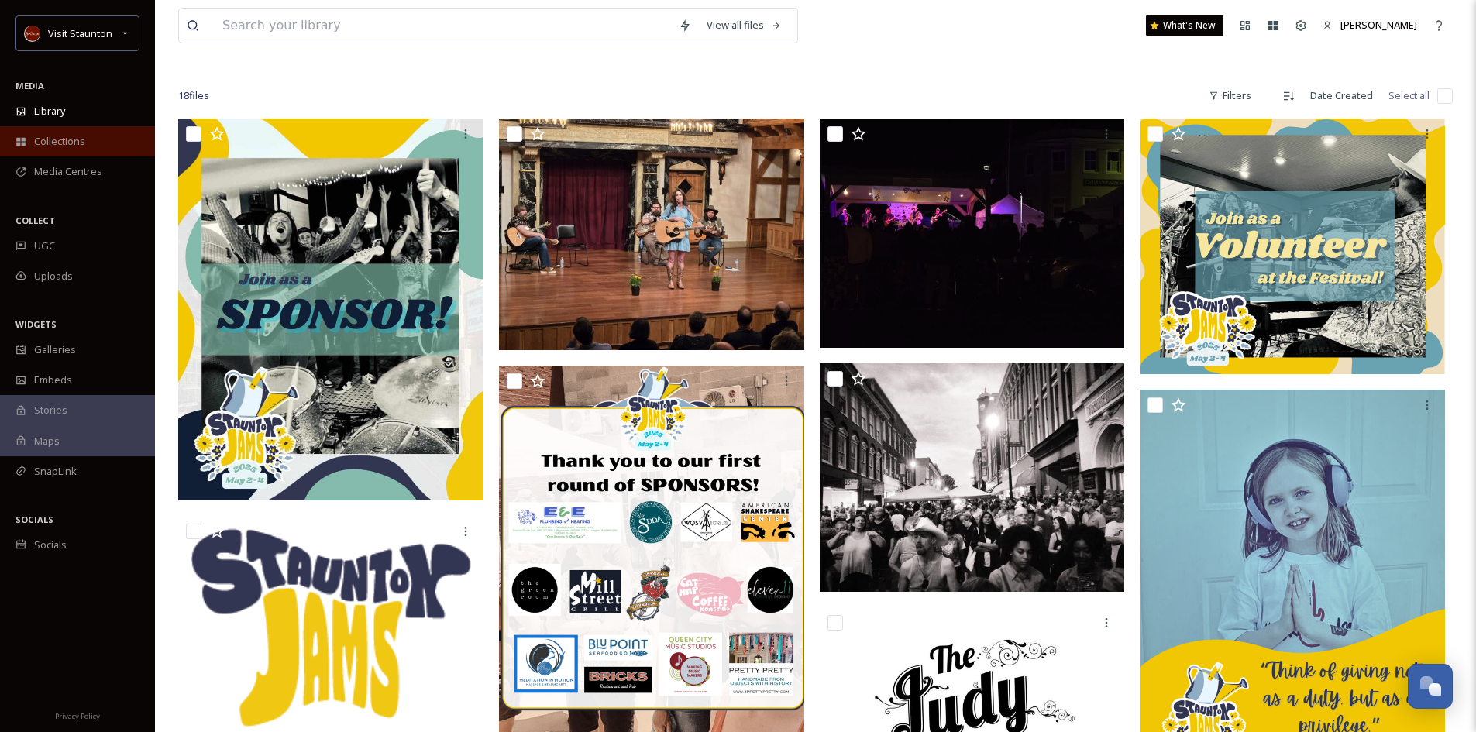
scroll to position [0, 0]
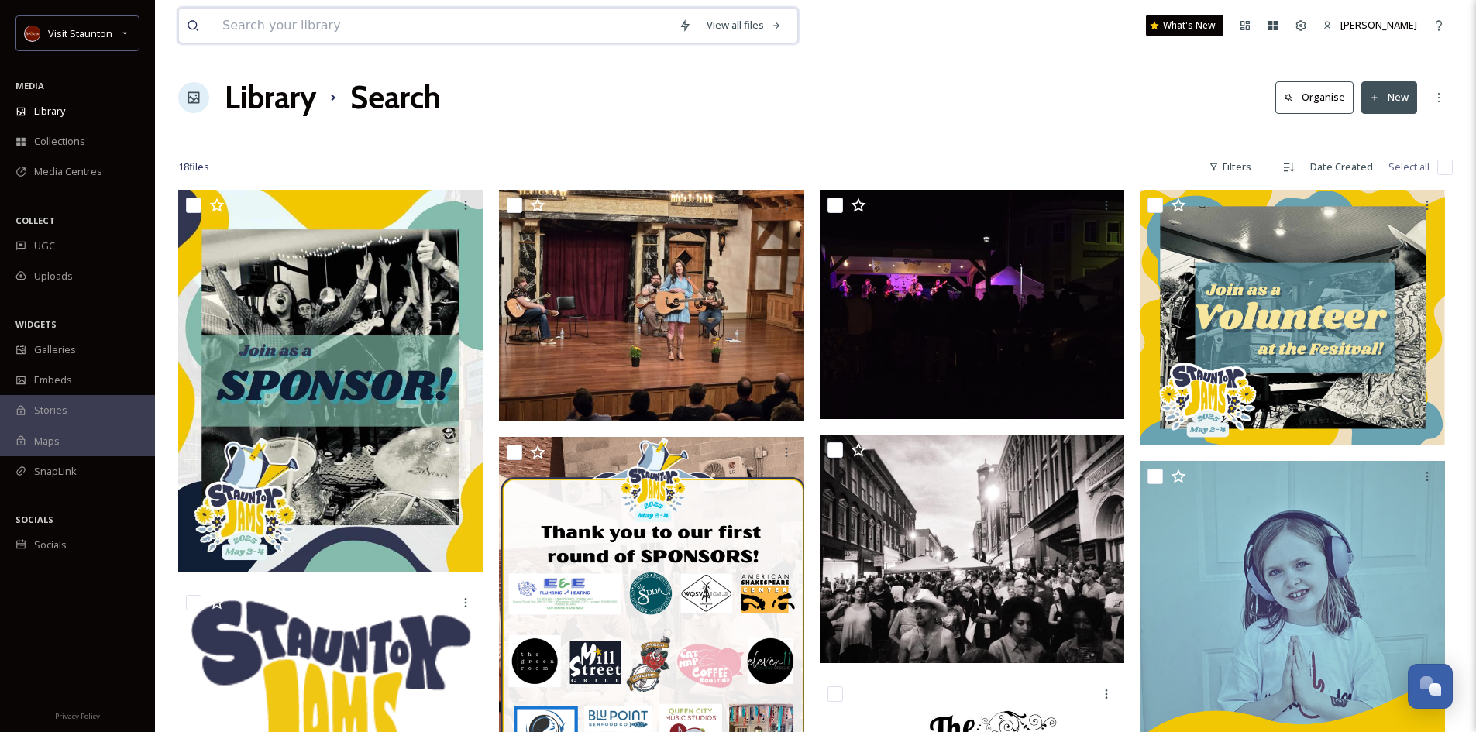
click at [276, 25] on input at bounding box center [443, 26] width 456 height 34
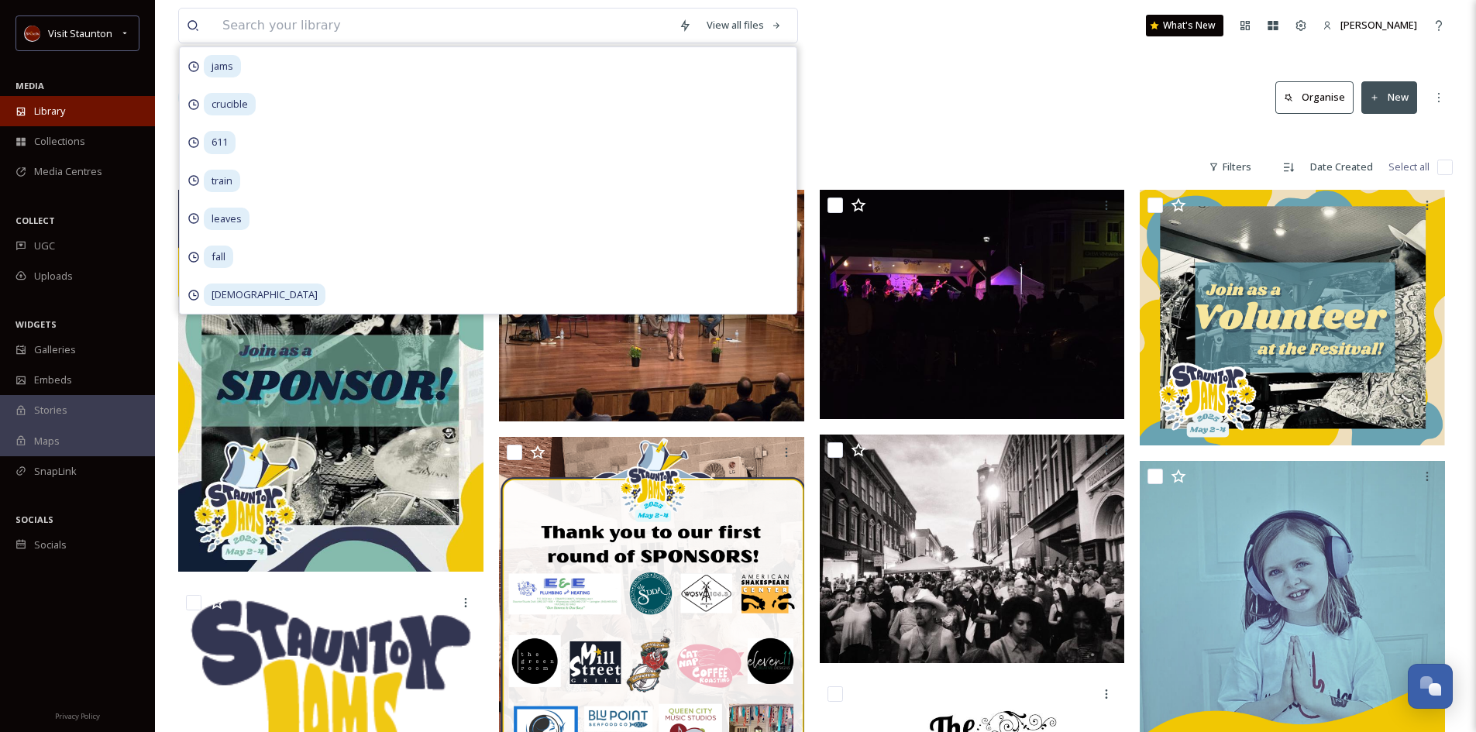
click at [52, 108] on span "Library" at bounding box center [49, 111] width 31 height 15
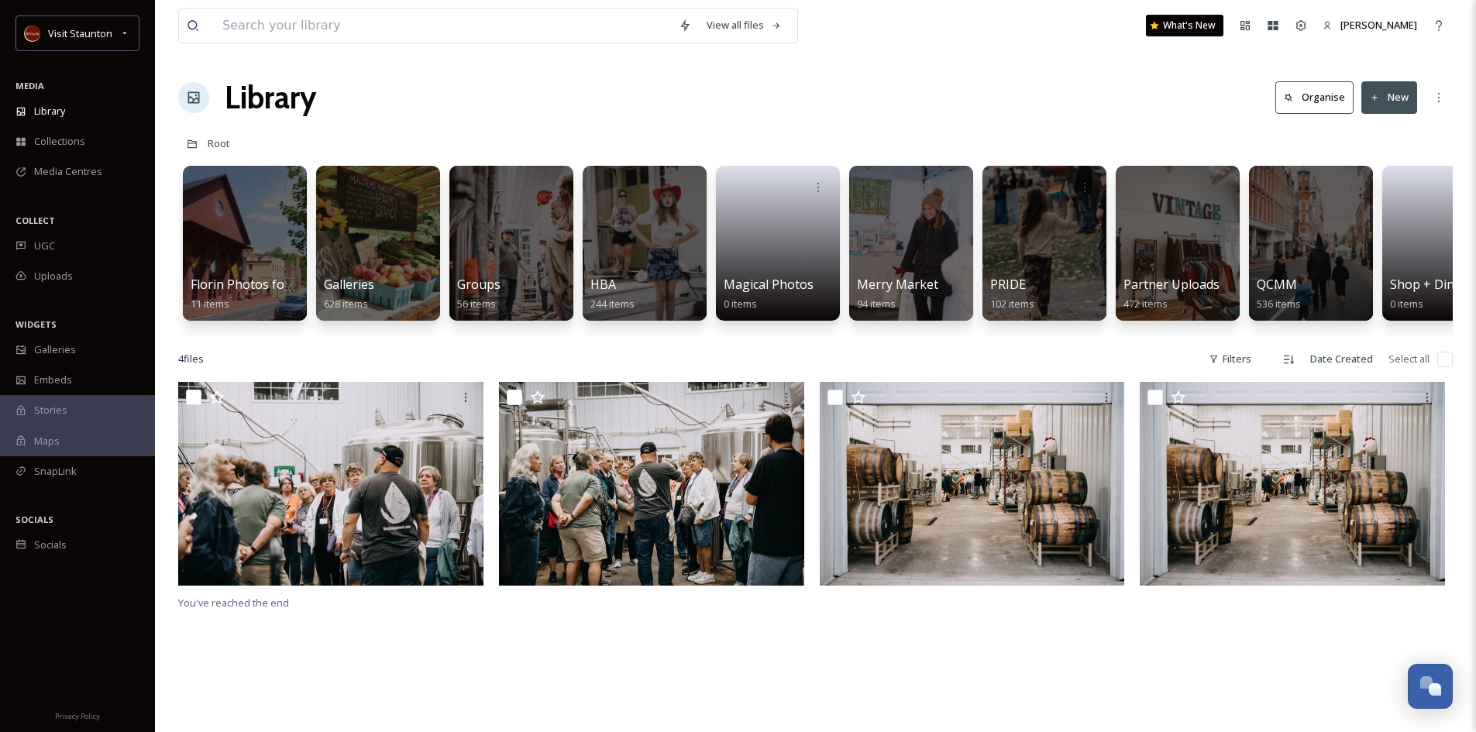
scroll to position [0, 724]
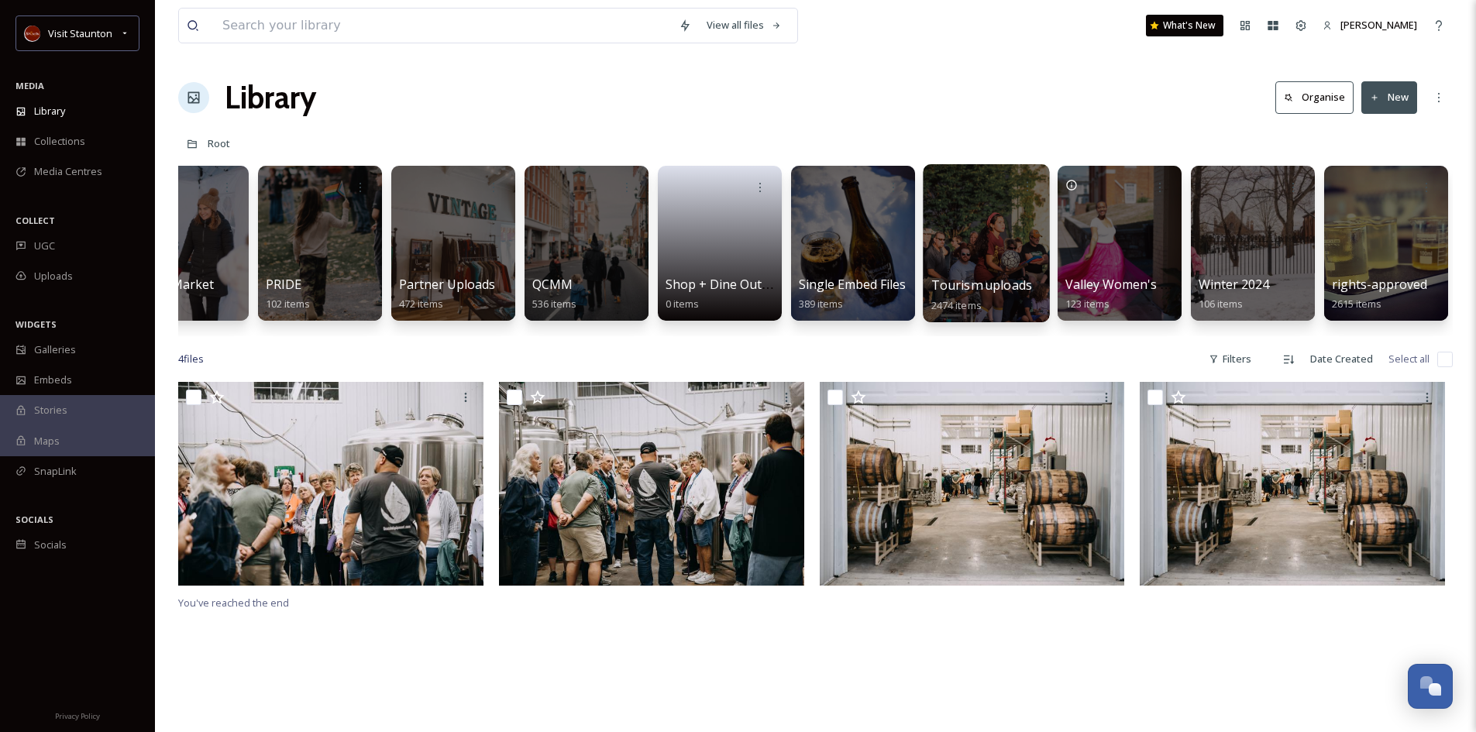
click at [985, 284] on span "Tourism uploads" at bounding box center [981, 285] width 101 height 17
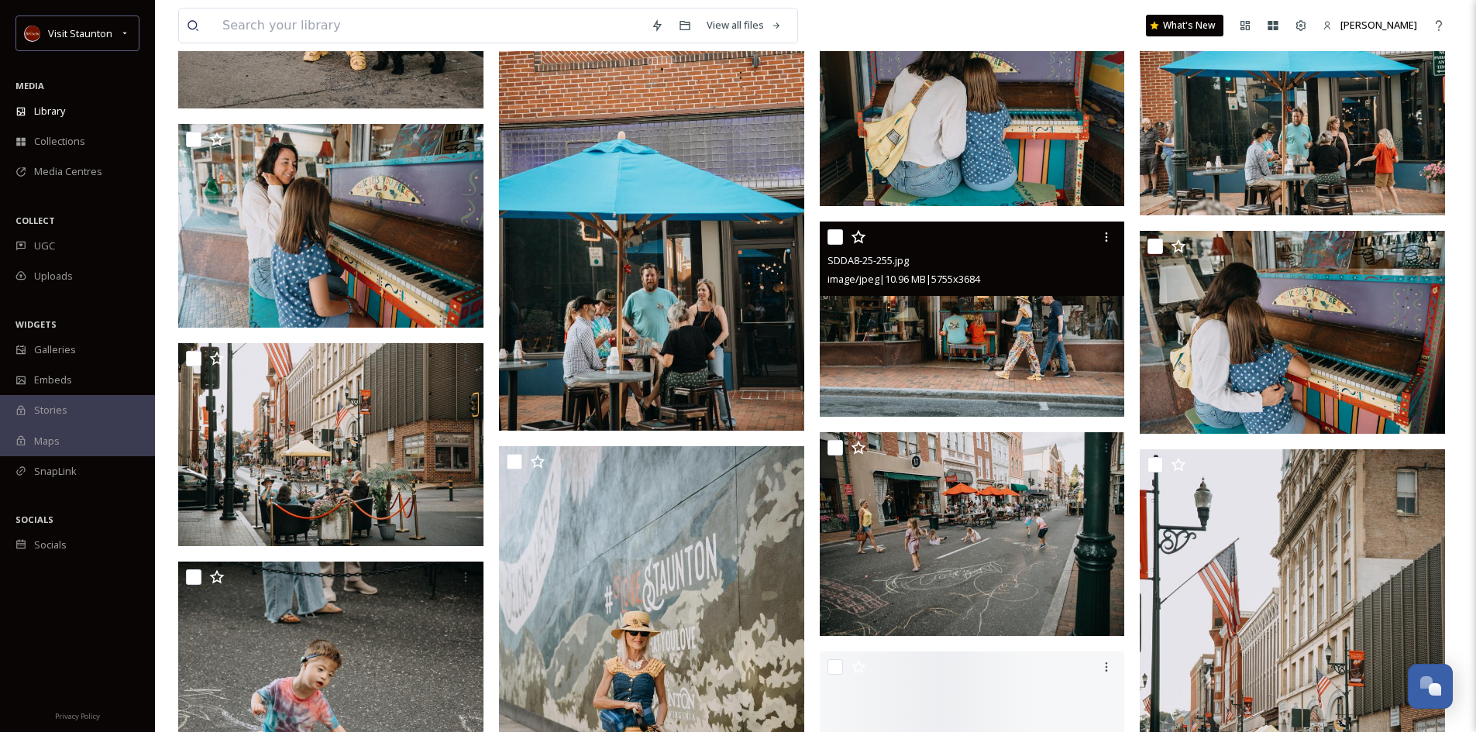
scroll to position [6197, 0]
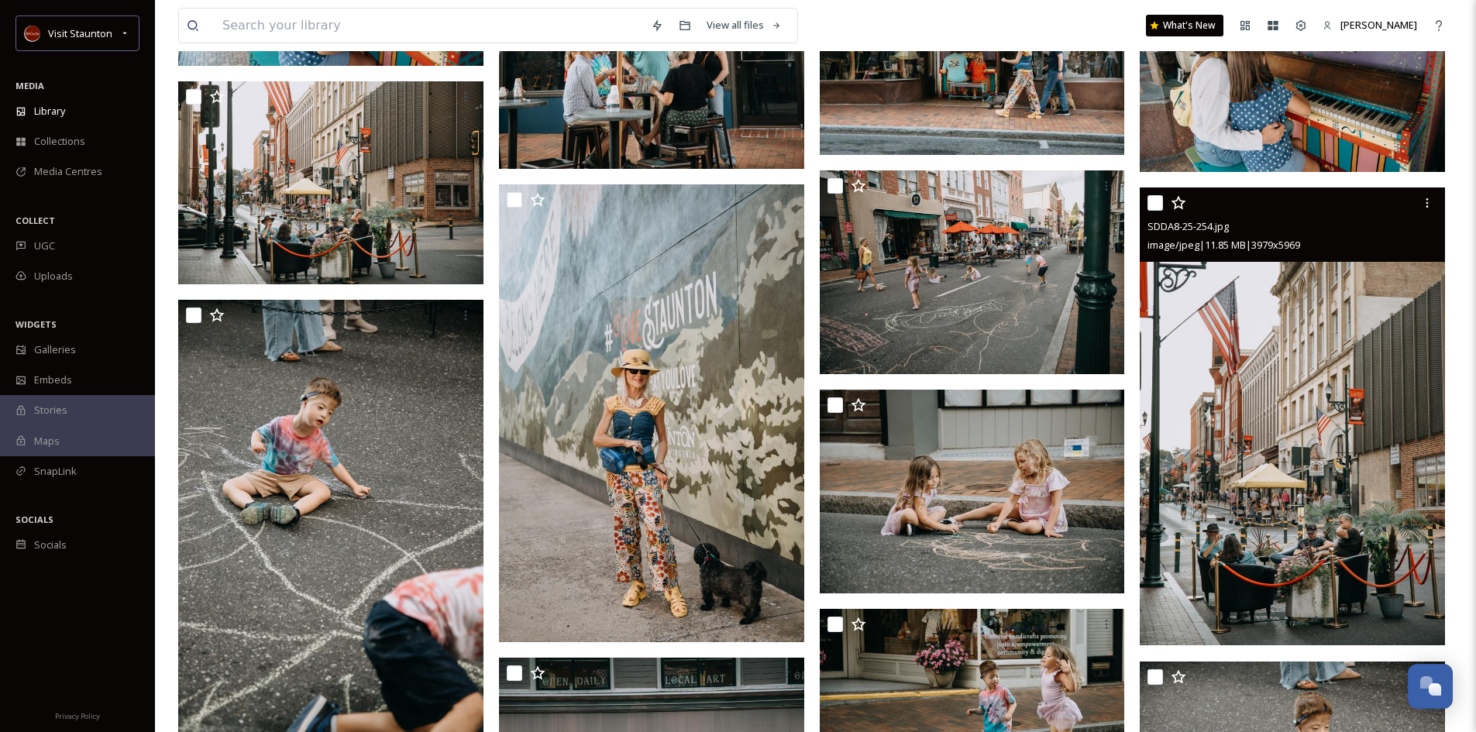
click at [1250, 478] on img at bounding box center [1292, 416] width 305 height 458
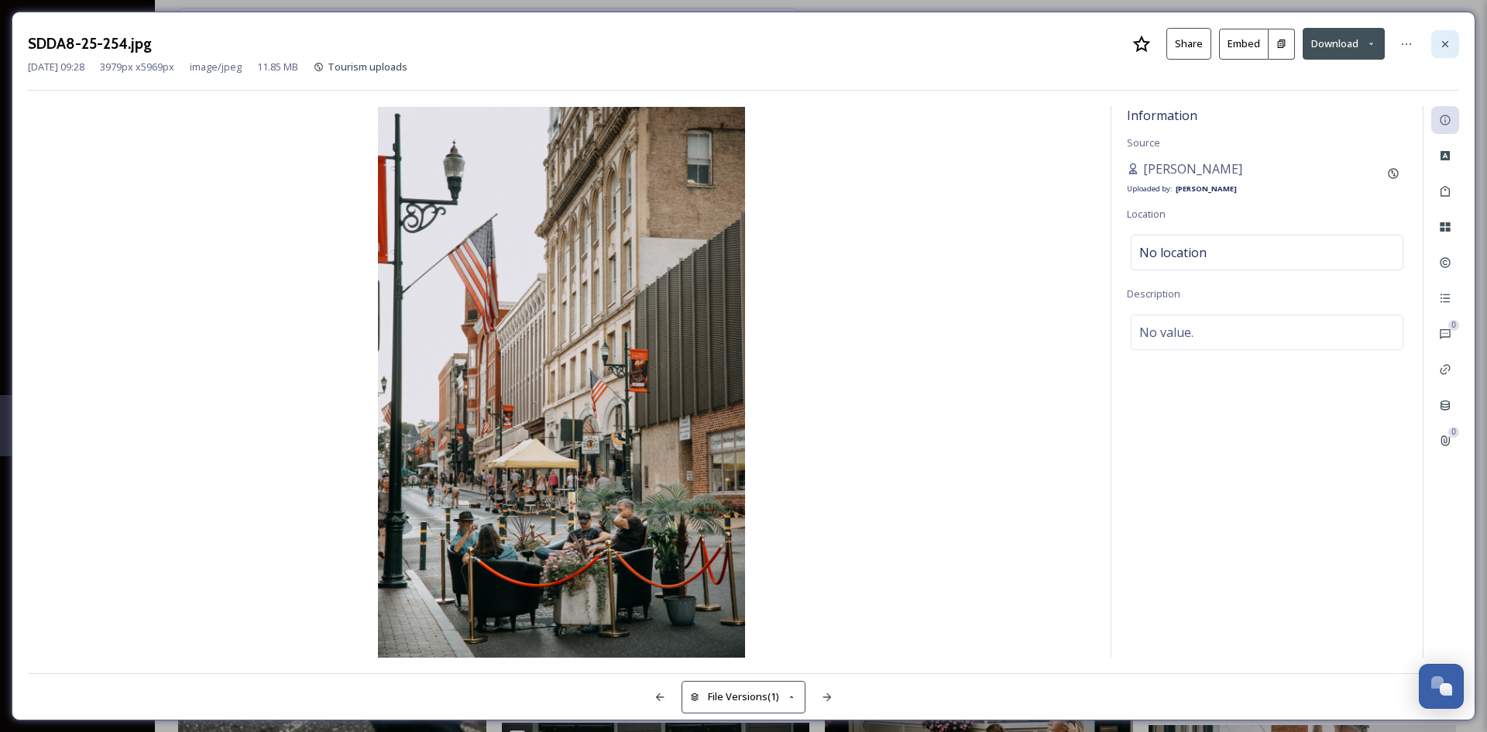
click at [1446, 40] on icon at bounding box center [1445, 44] width 12 height 12
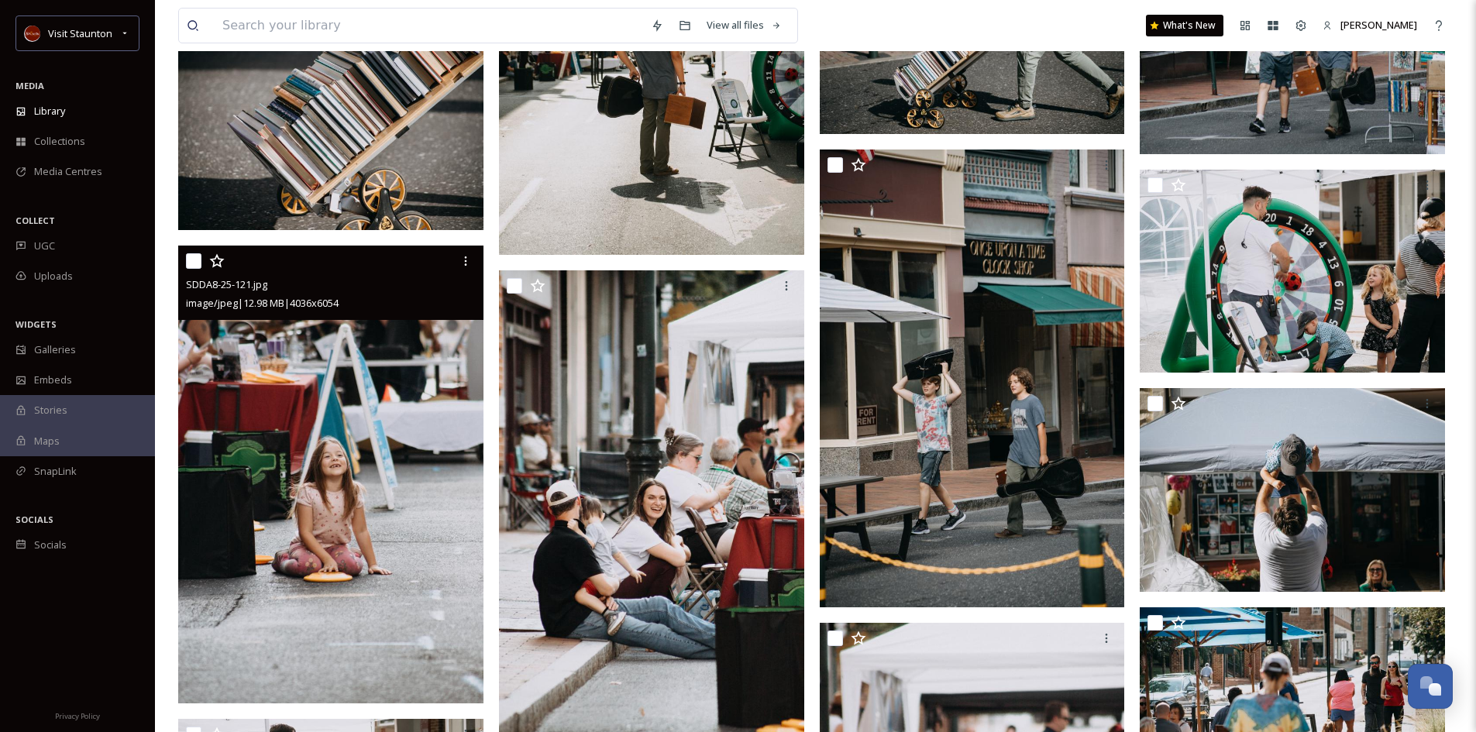
scroll to position [17895, 0]
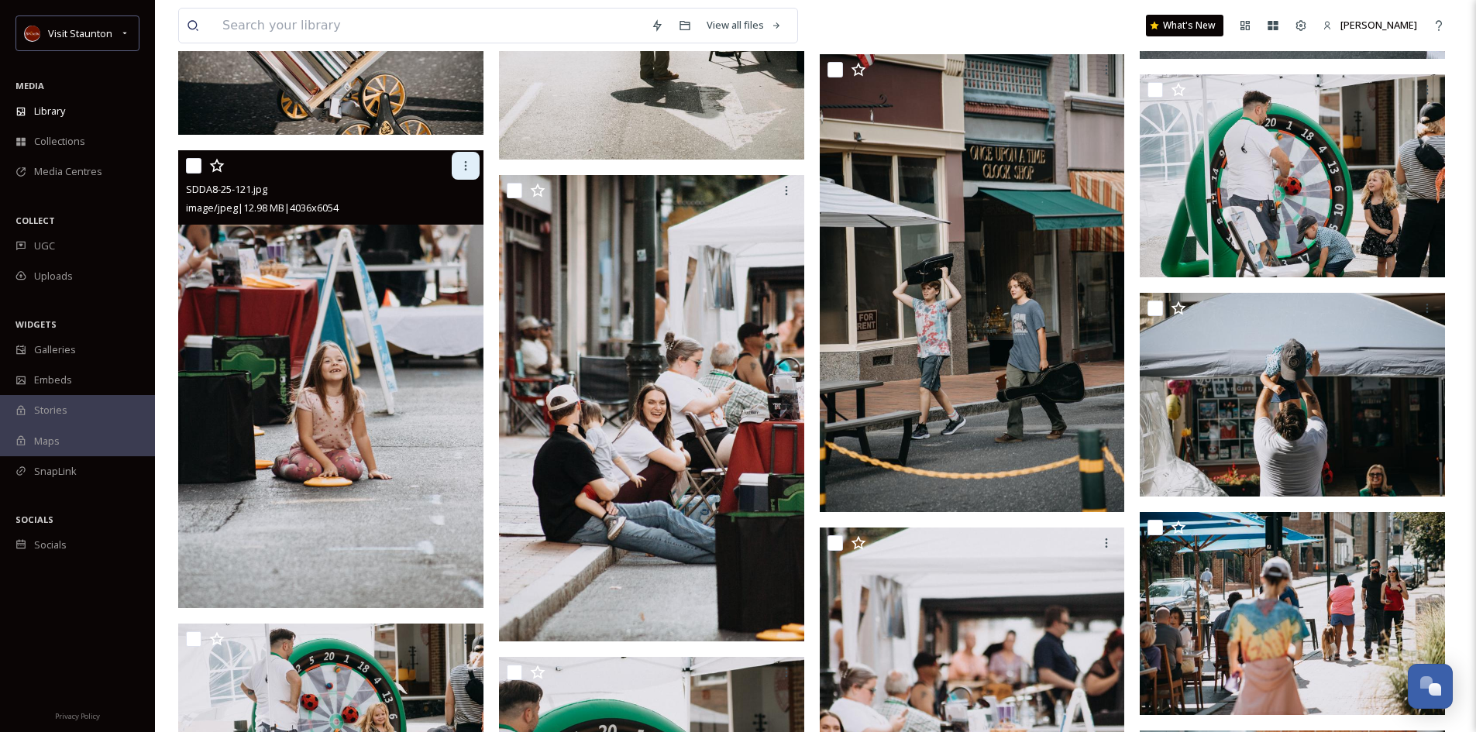
click at [470, 165] on icon at bounding box center [465, 166] width 12 height 12
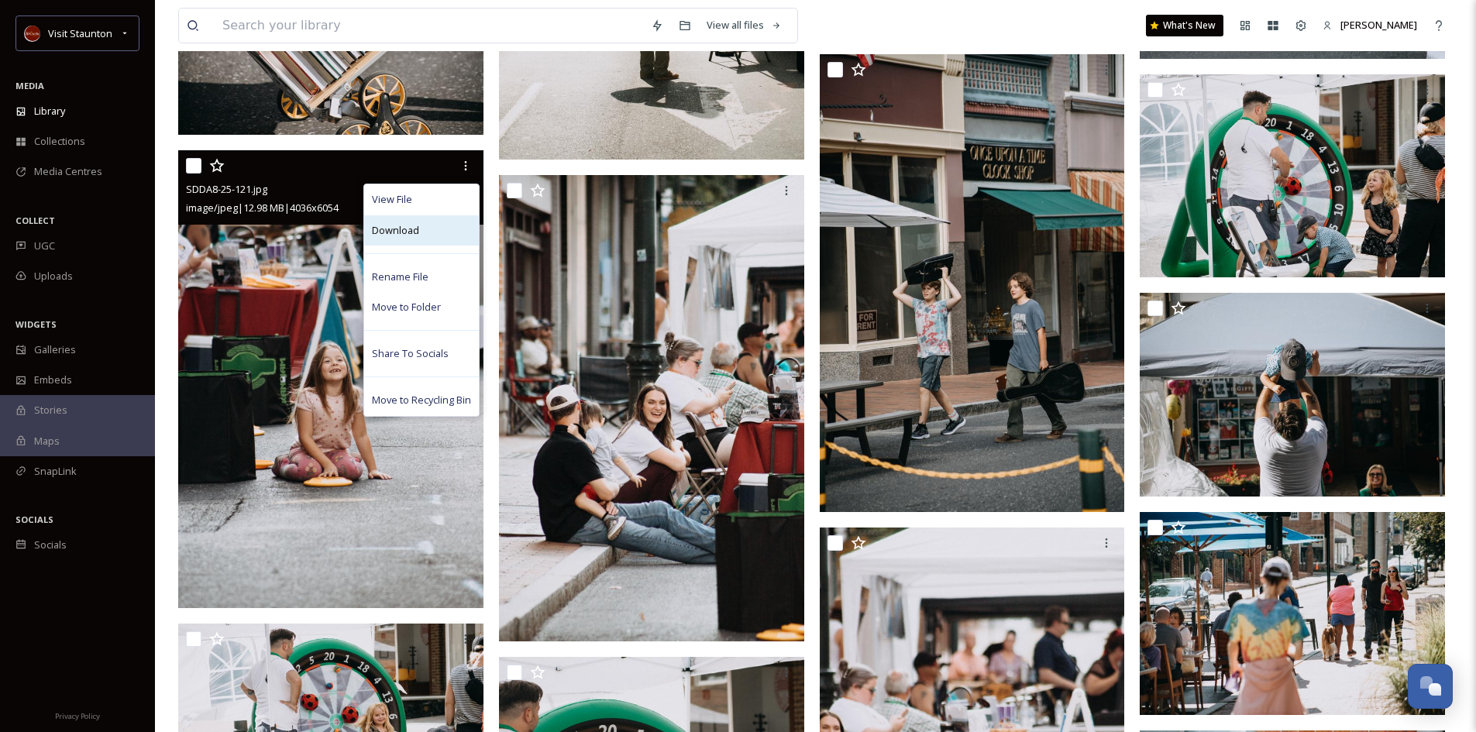
click at [414, 227] on span "Download" at bounding box center [395, 230] width 47 height 15
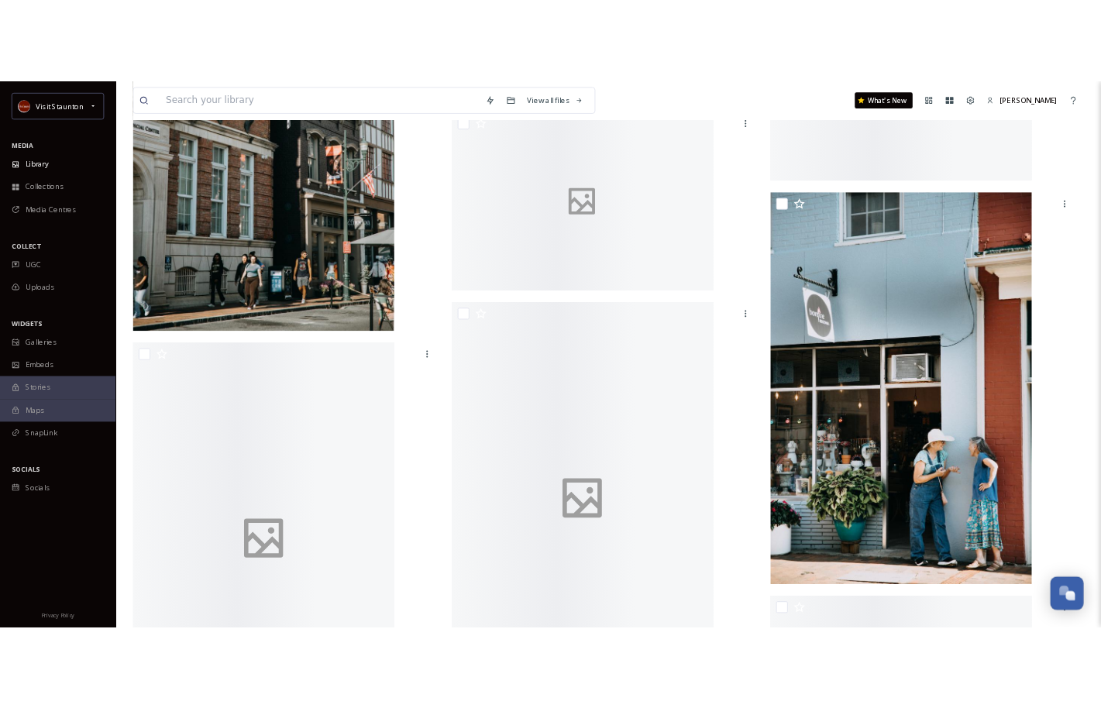
scroll to position [26434, 0]
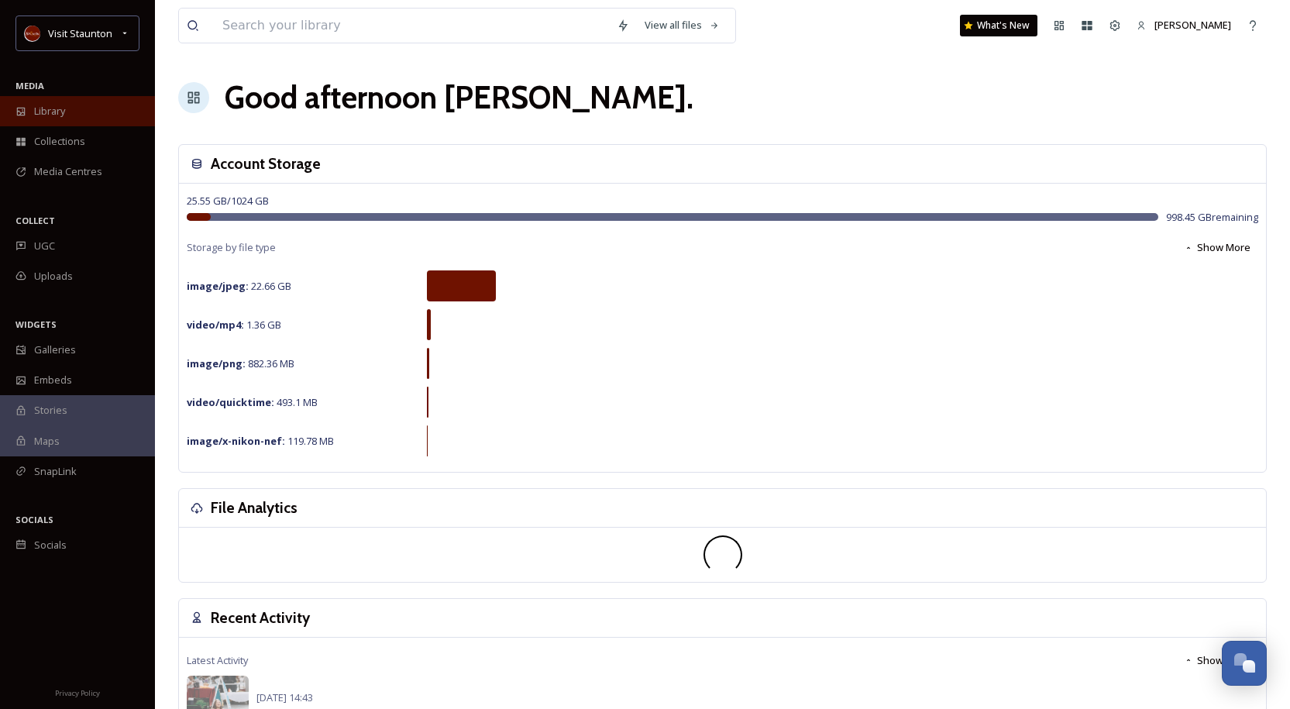
click at [54, 113] on span "Library" at bounding box center [49, 111] width 31 height 15
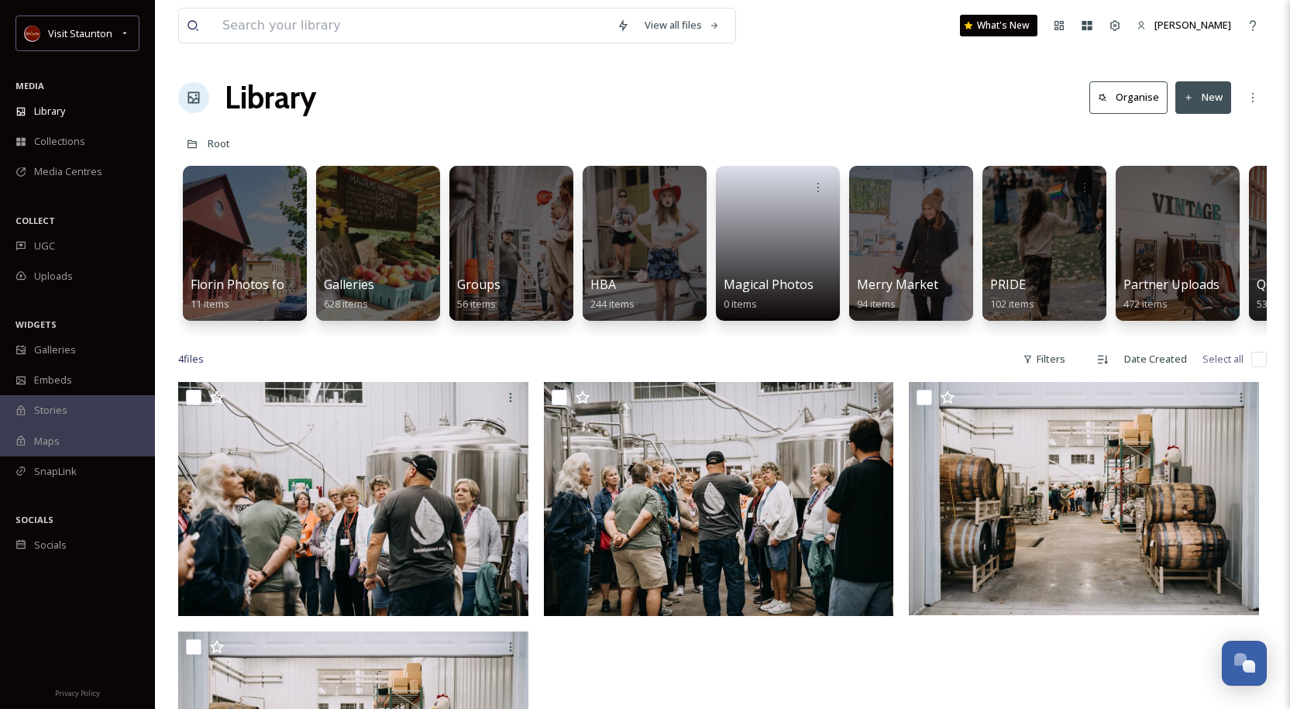
click at [934, 353] on div "View all files What's New Kim Cormier Library Organise New Root Your Selections…" at bounding box center [722, 545] width 1135 height 1091
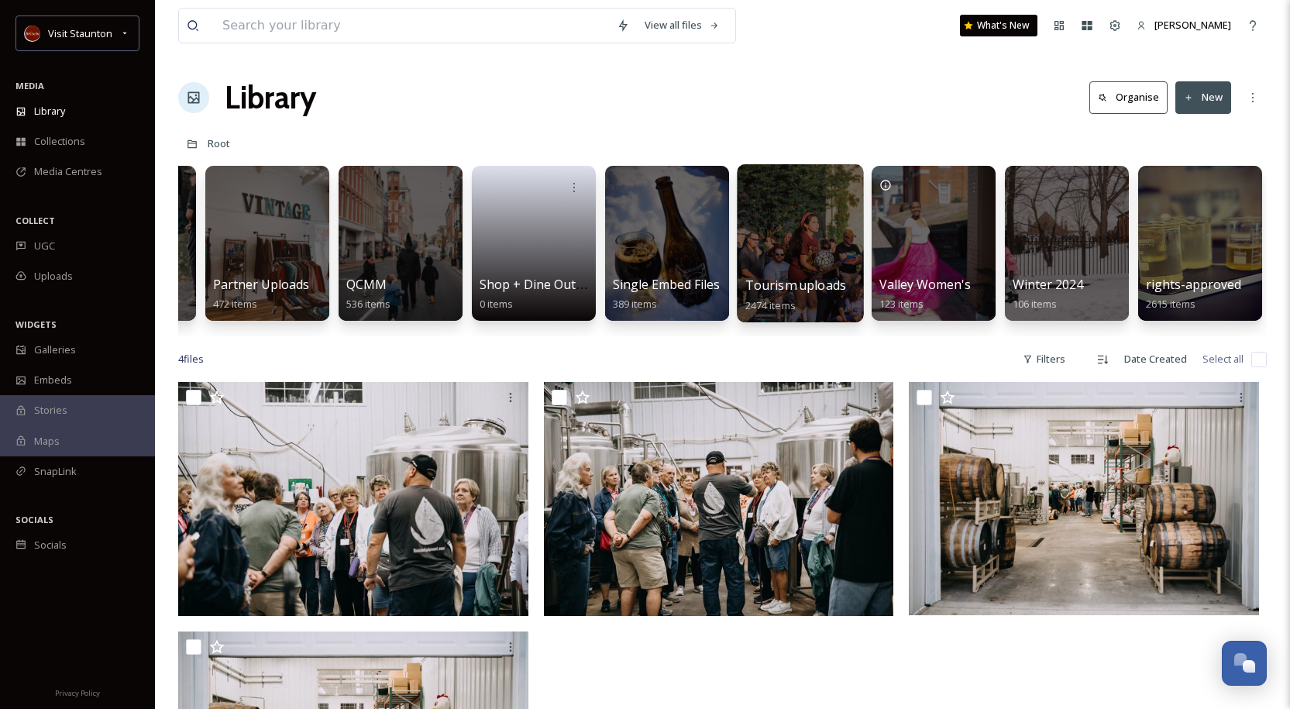
click at [792, 287] on span "Tourism uploads" at bounding box center [795, 285] width 101 height 17
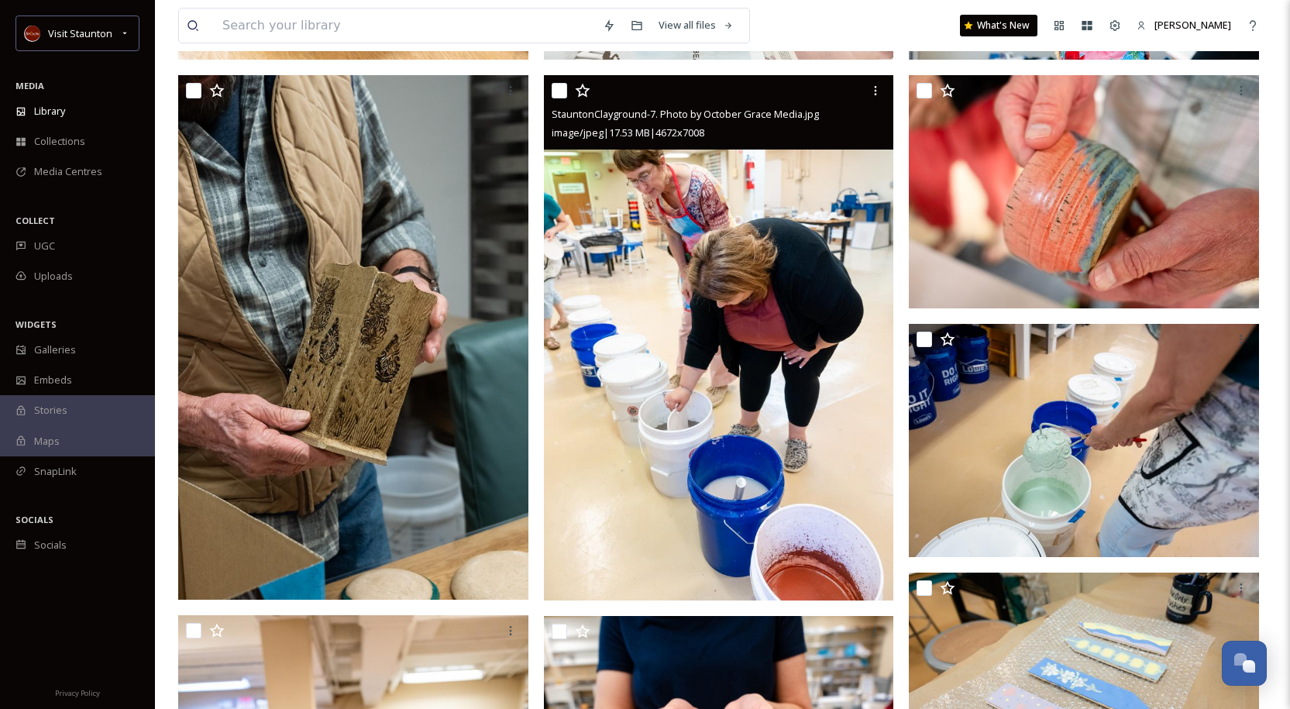
scroll to position [387, 0]
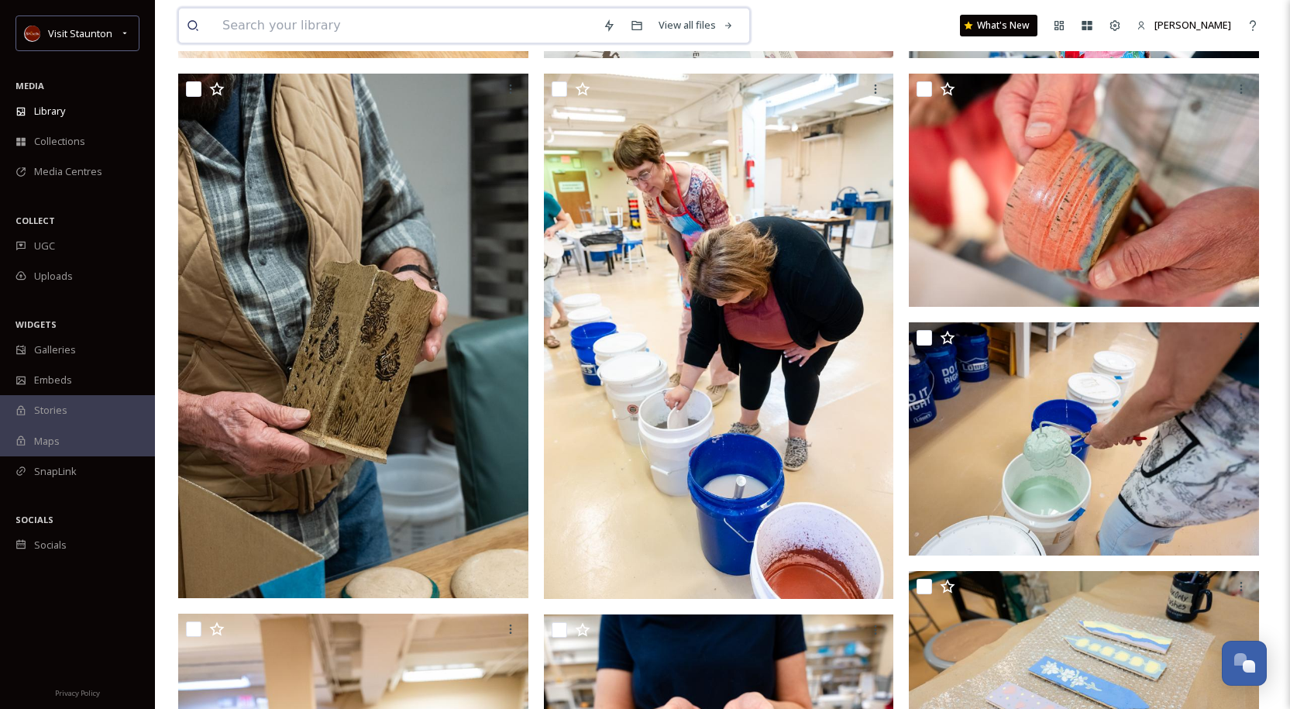
click at [248, 24] on input at bounding box center [405, 26] width 380 height 34
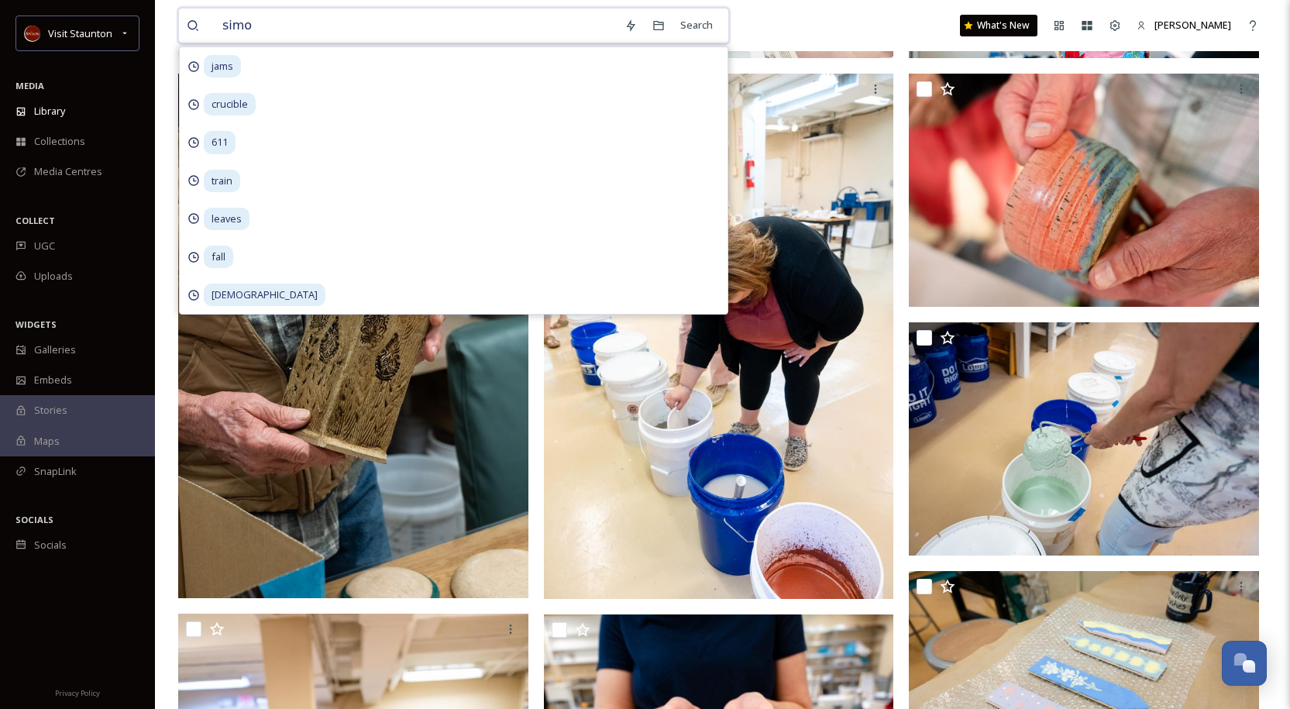
type input "simon"
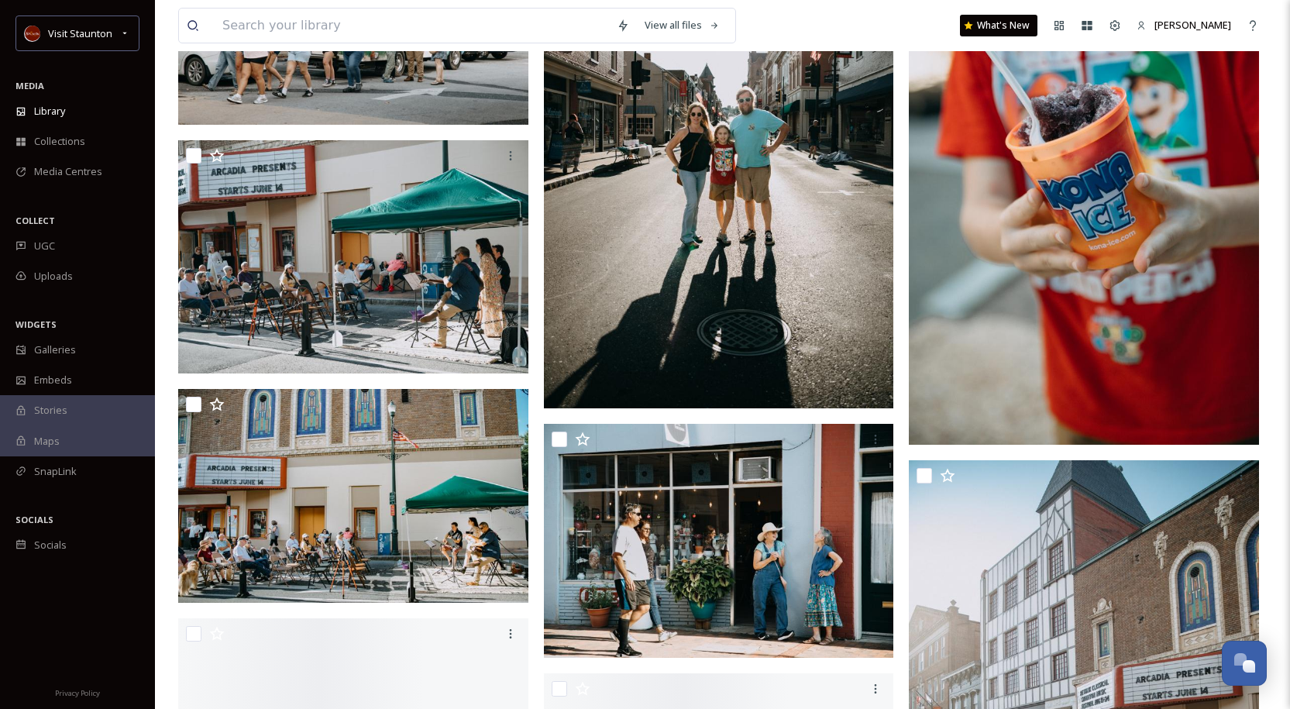
scroll to position [15184, 0]
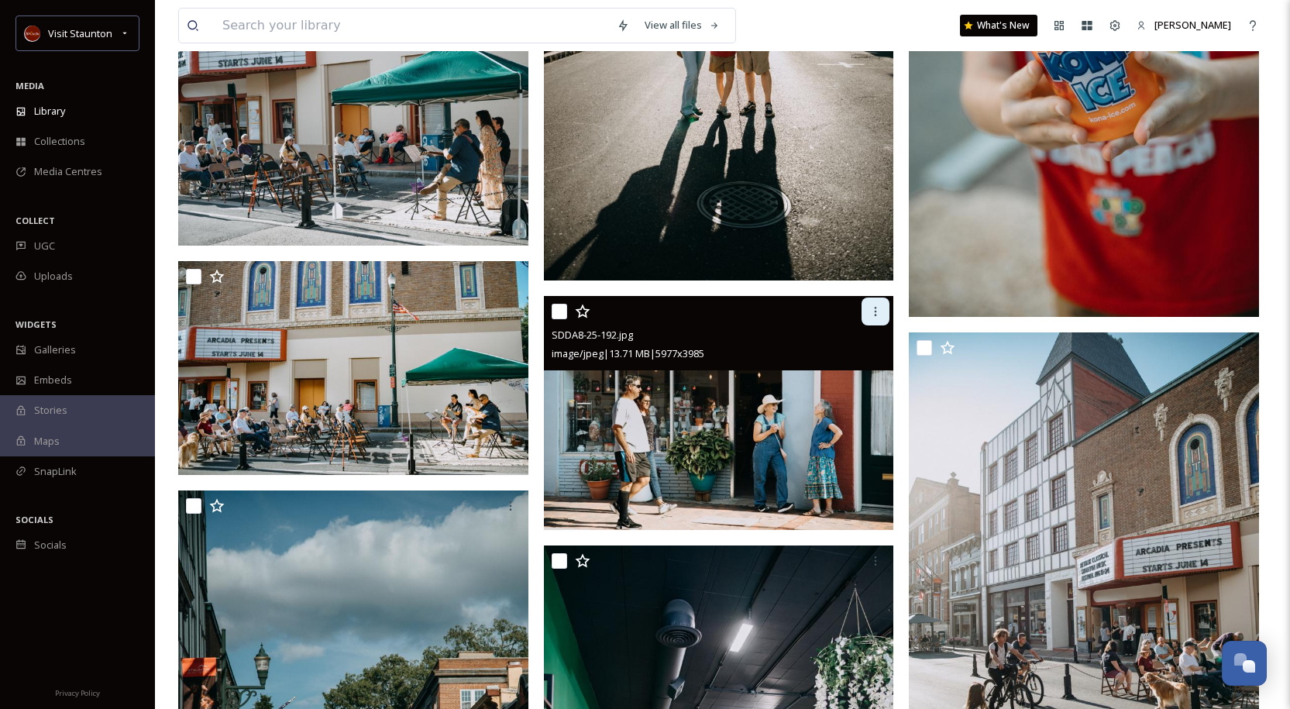
click at [872, 307] on icon at bounding box center [875, 311] width 12 height 12
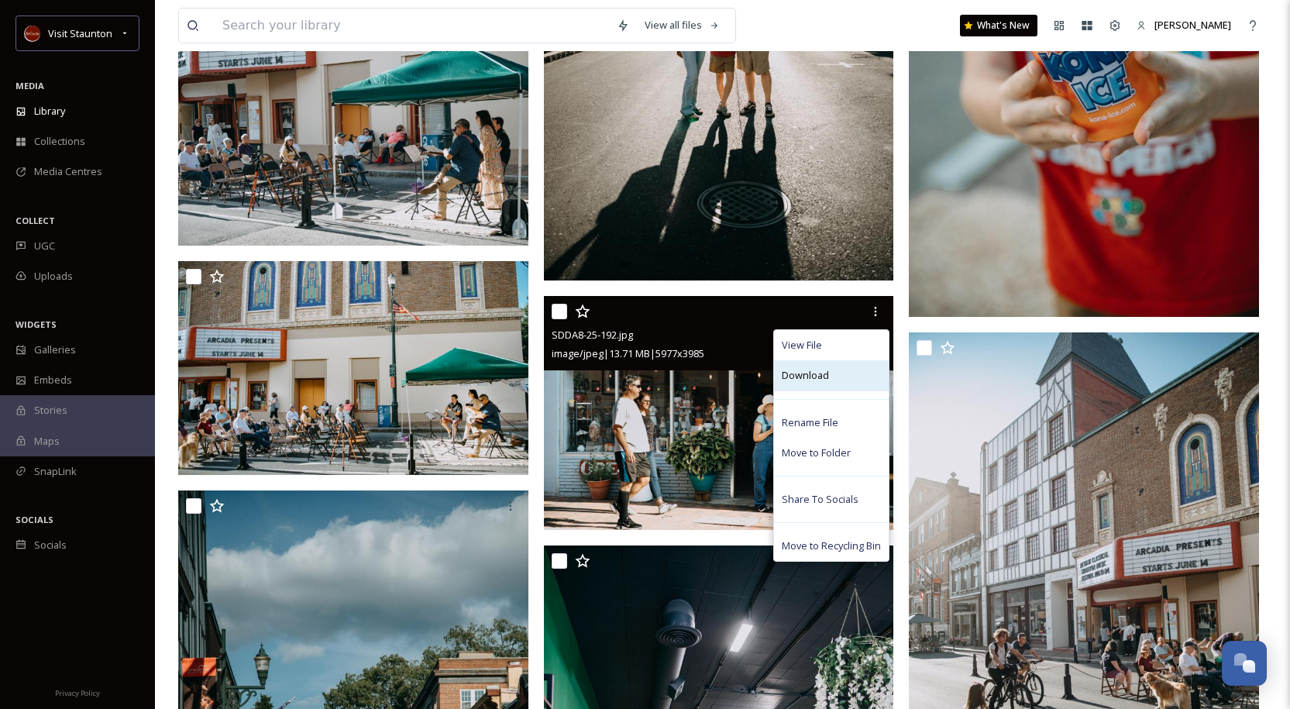
click at [794, 372] on span "Download" at bounding box center [805, 375] width 47 height 15
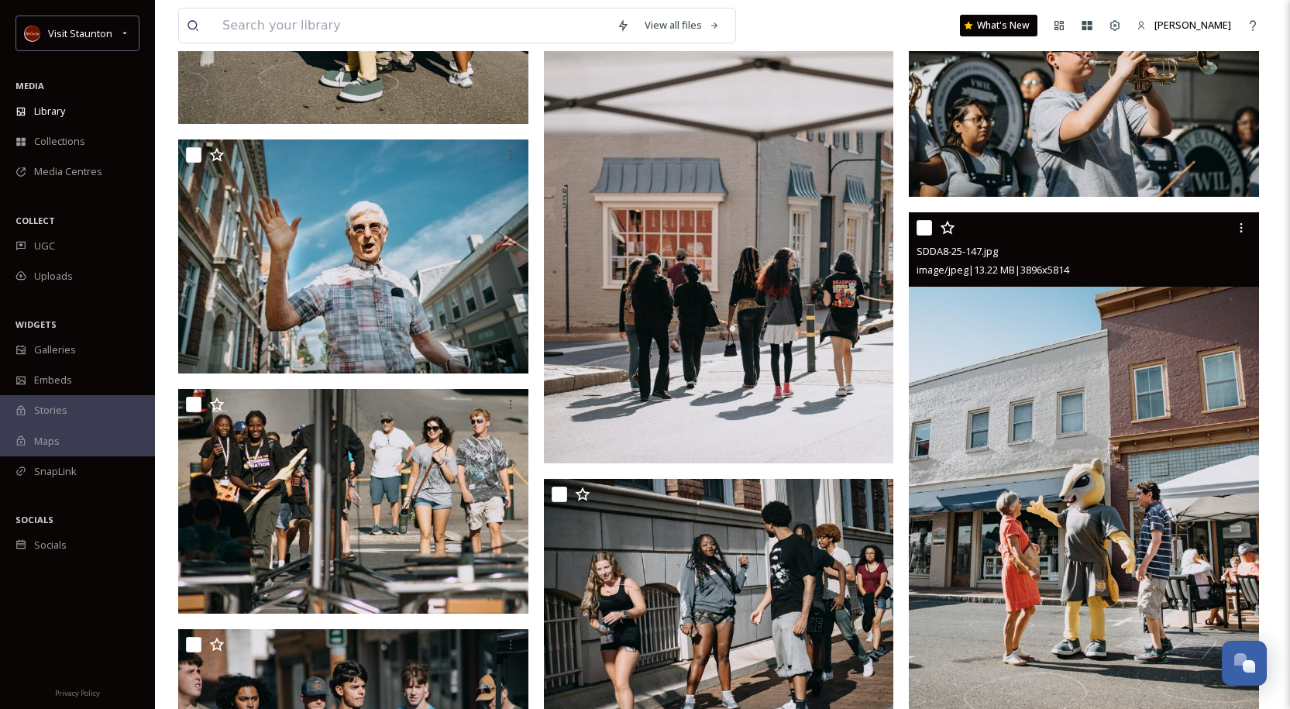
scroll to position [22156, 0]
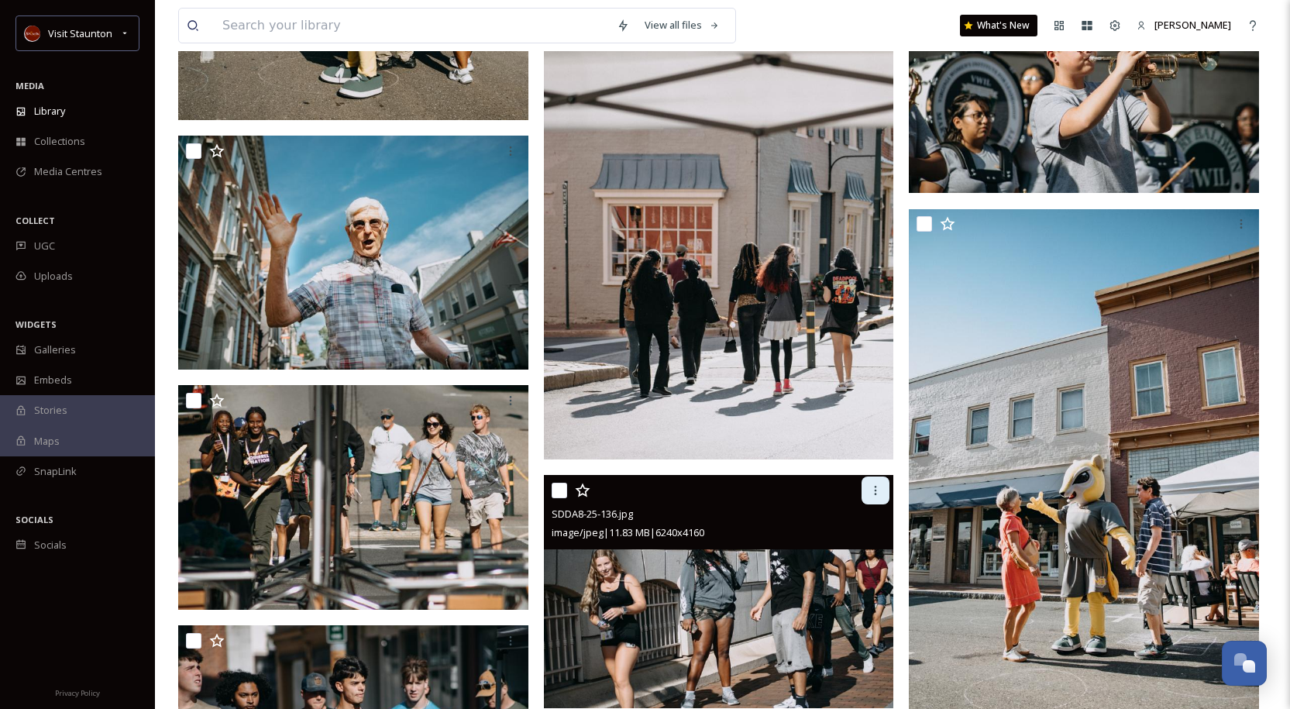
click at [878, 492] on icon at bounding box center [875, 490] width 12 height 12
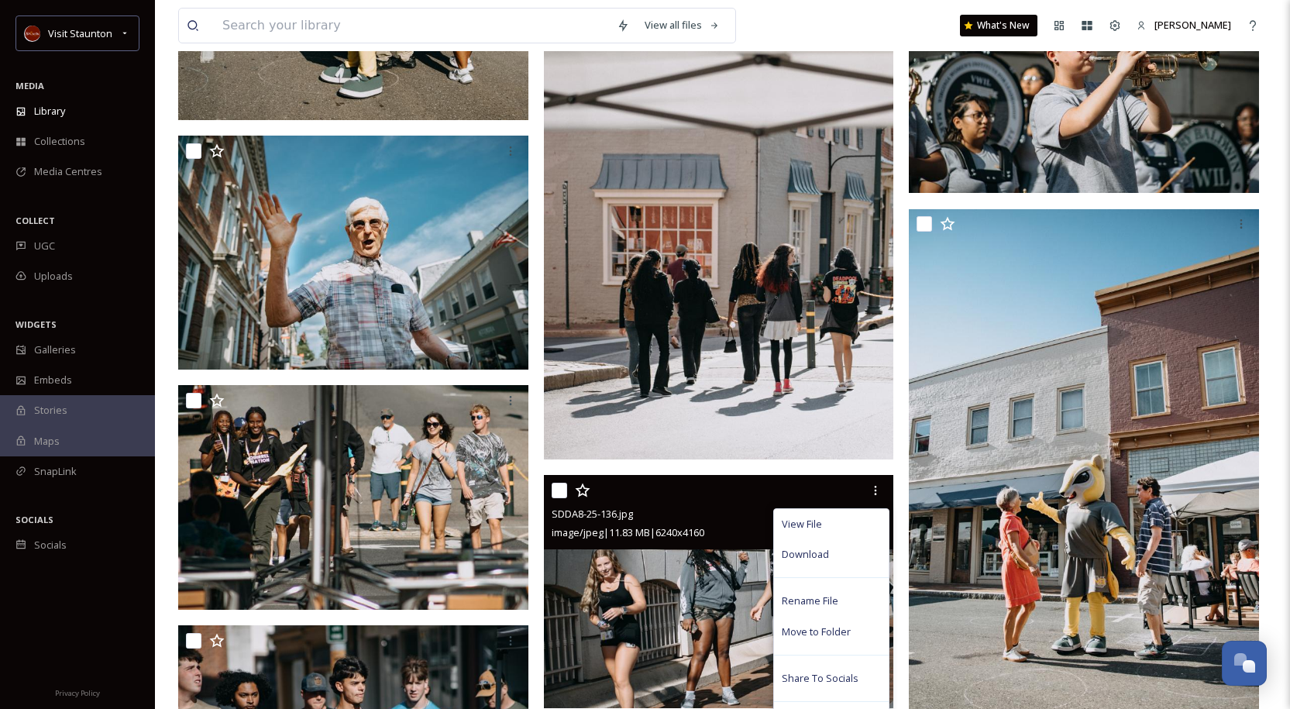
click at [818, 555] on span "Download" at bounding box center [805, 554] width 47 height 15
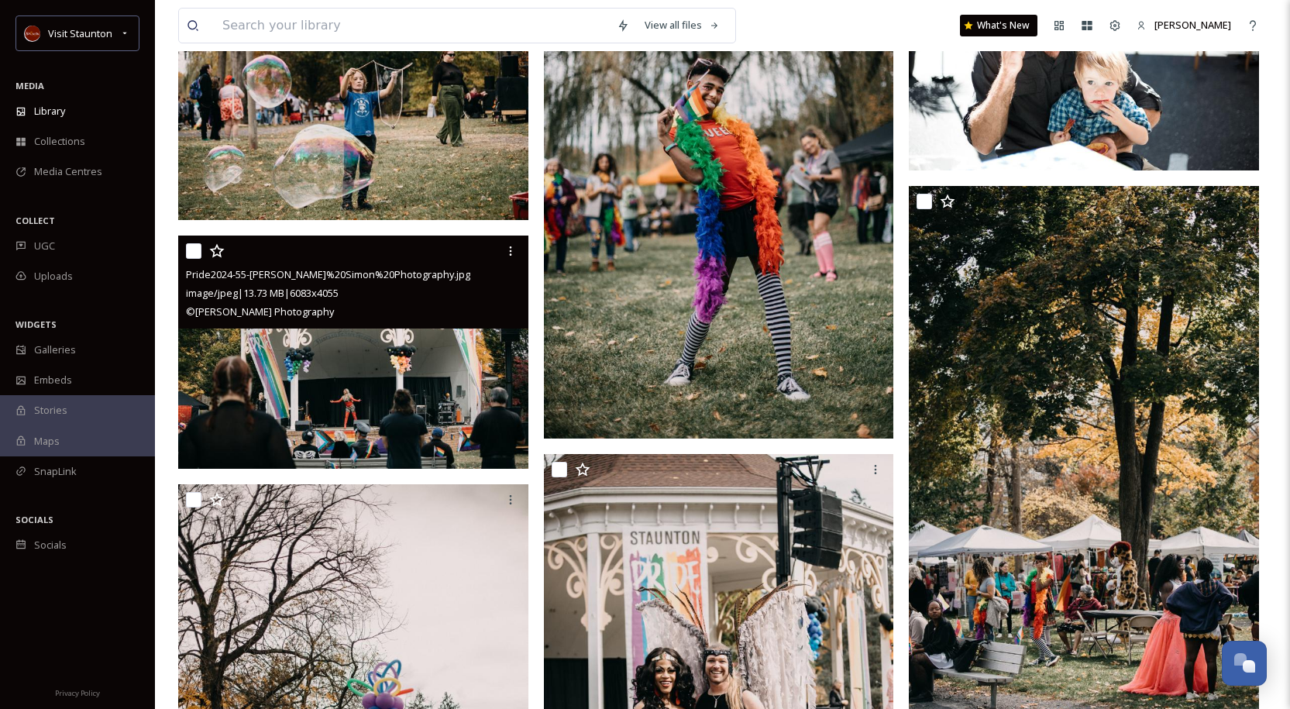
scroll to position [40593, 0]
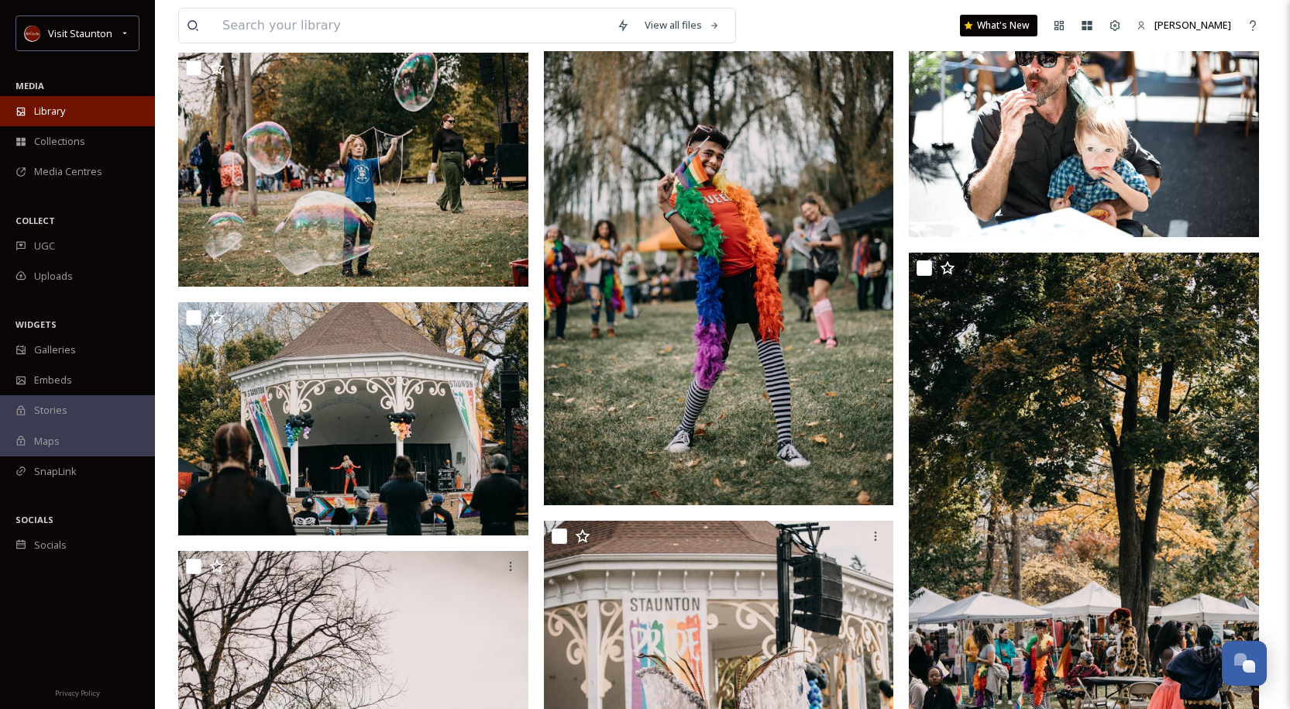
click at [60, 106] on span "Library" at bounding box center [49, 111] width 31 height 15
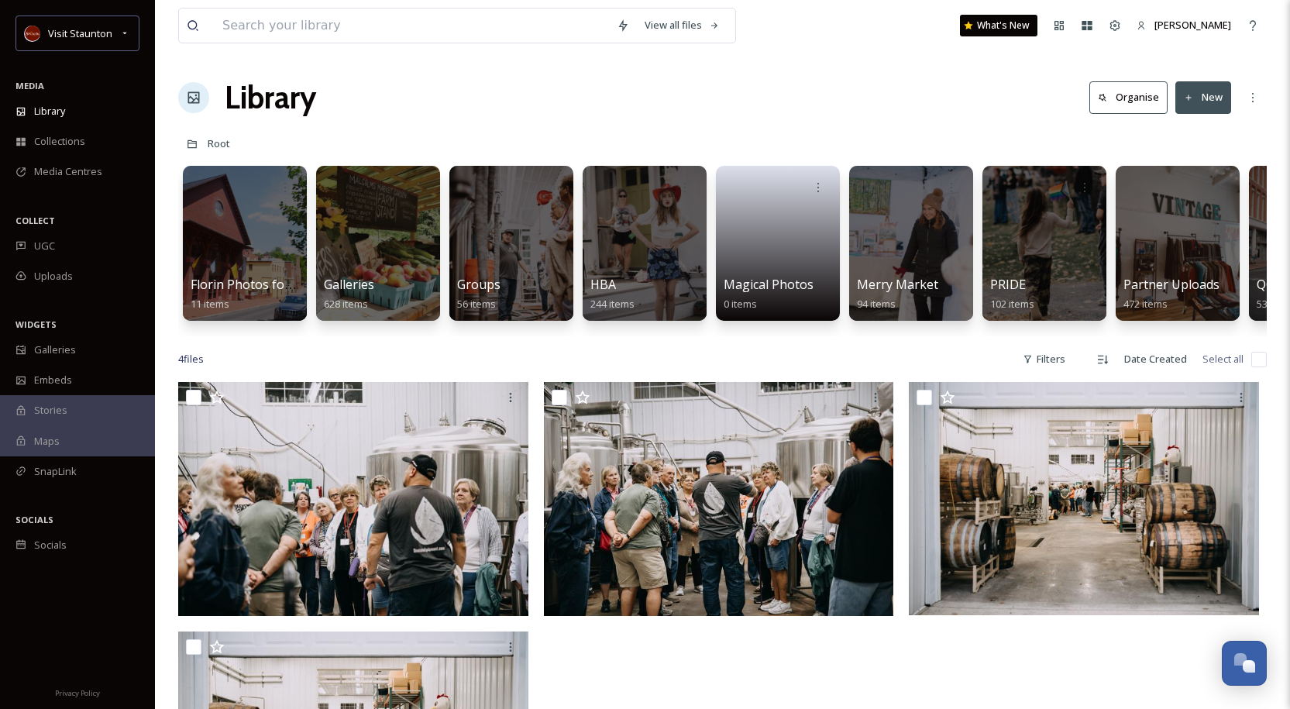
scroll to position [0, 910]
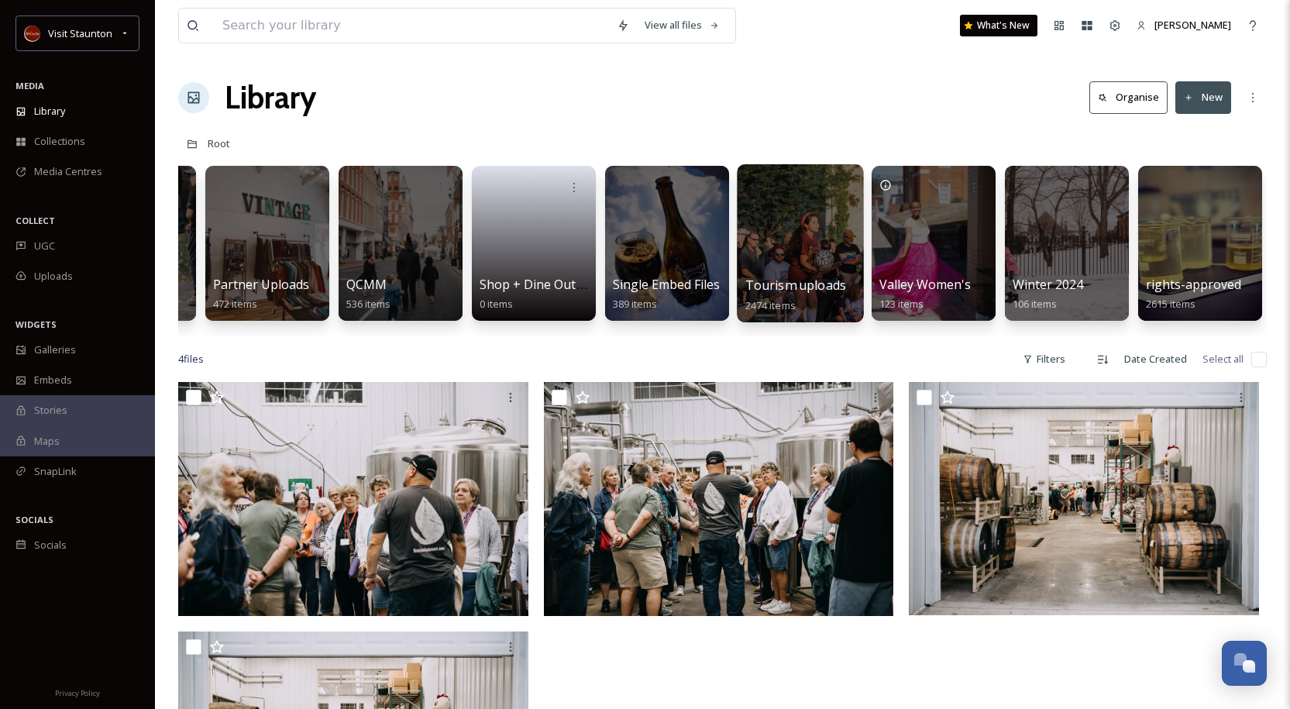
click at [799, 266] on div at bounding box center [800, 243] width 126 height 158
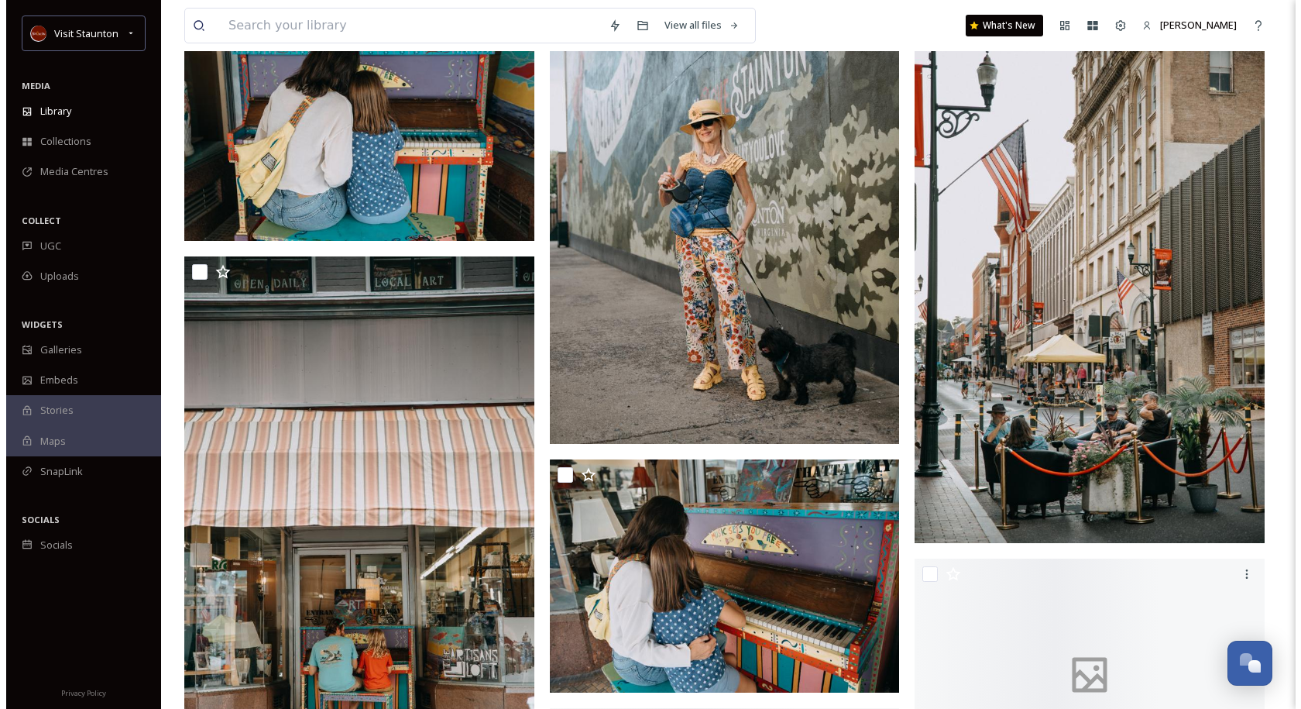
scroll to position [9374, 0]
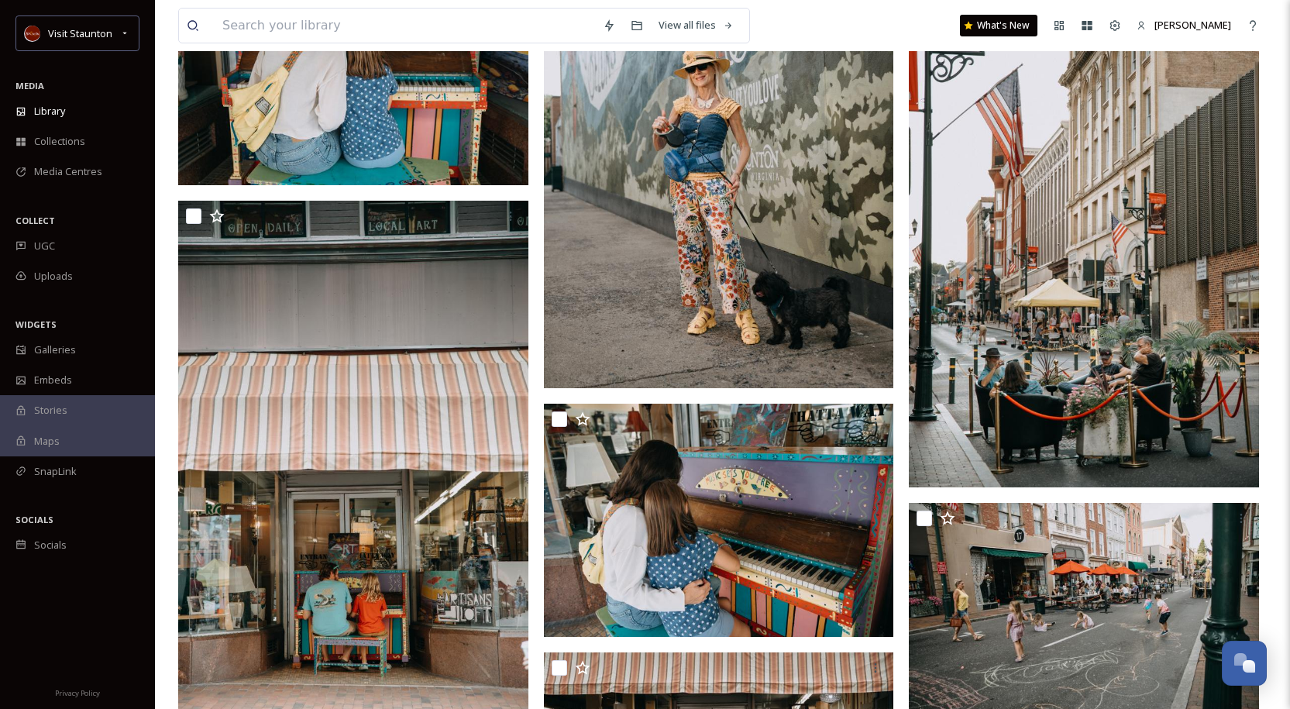
click at [1199, 299] on img at bounding box center [1084, 224] width 350 height 525
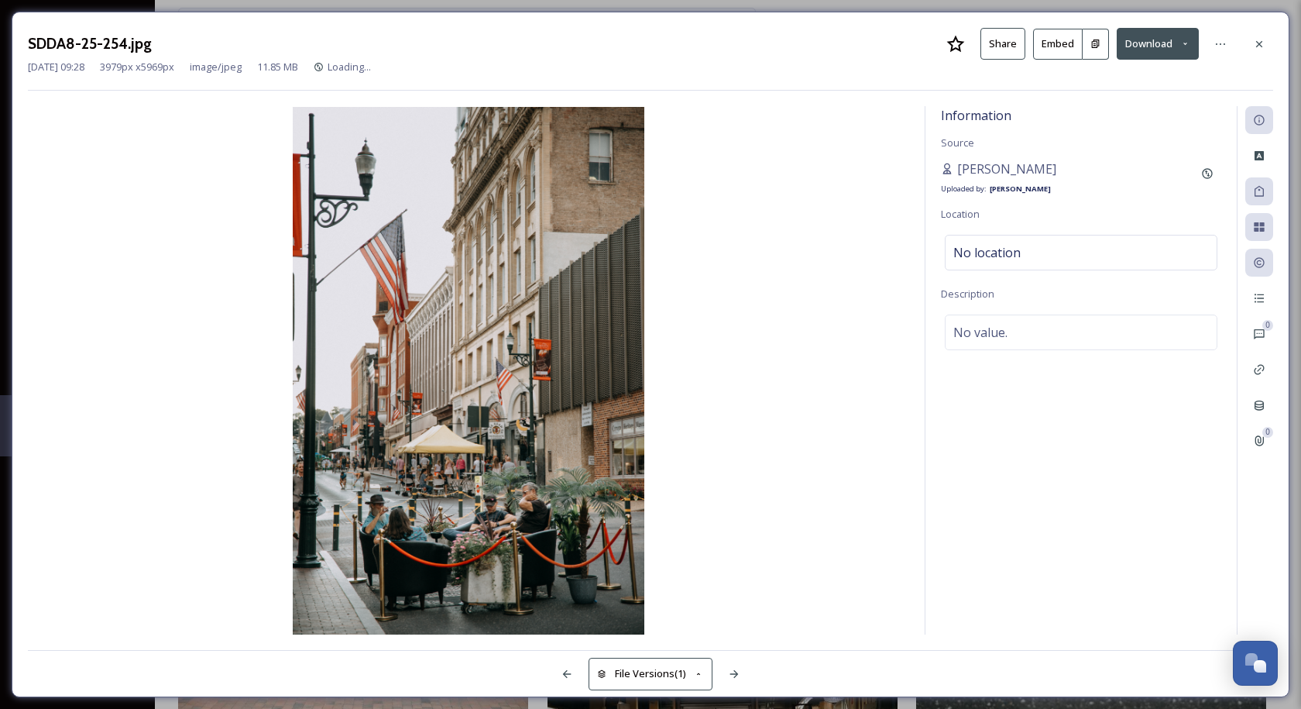
click at [1158, 43] on button "Download" at bounding box center [1158, 44] width 82 height 32
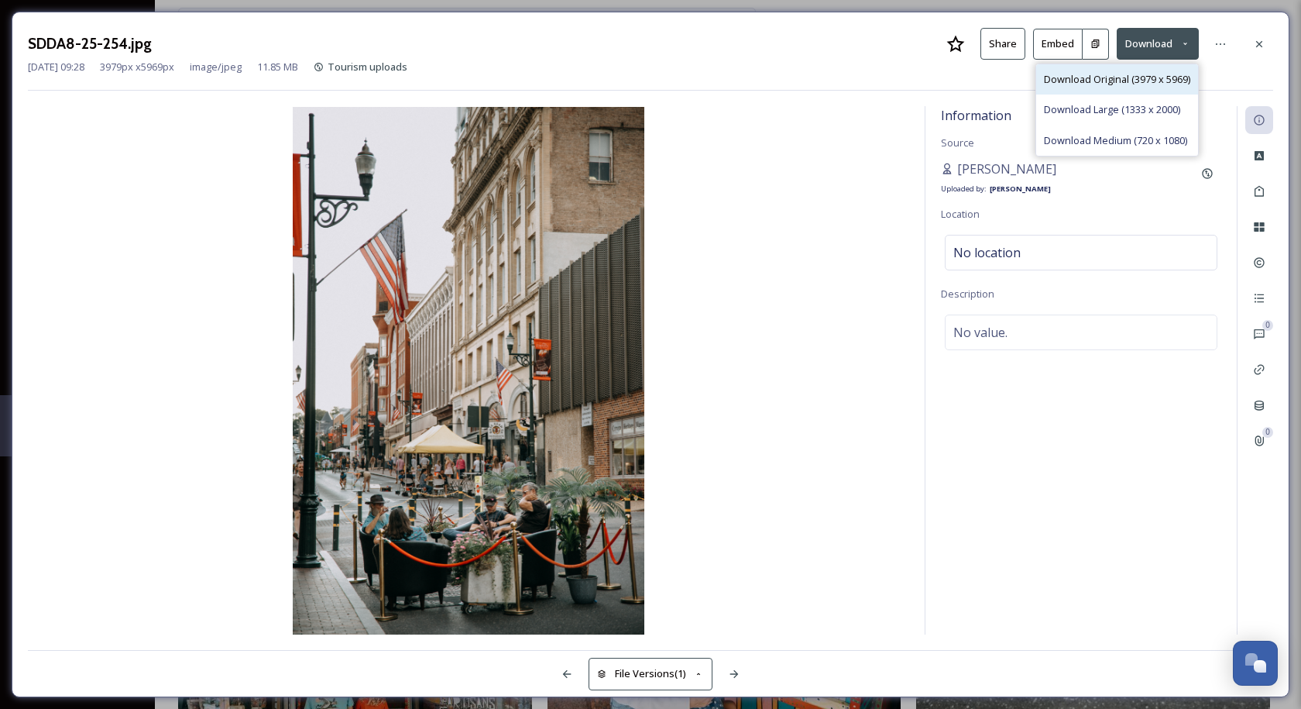
click at [1119, 79] on span "Download Original (3979 x 5969)" at bounding box center [1117, 79] width 146 height 15
